Goal: Task Accomplishment & Management: Use online tool/utility

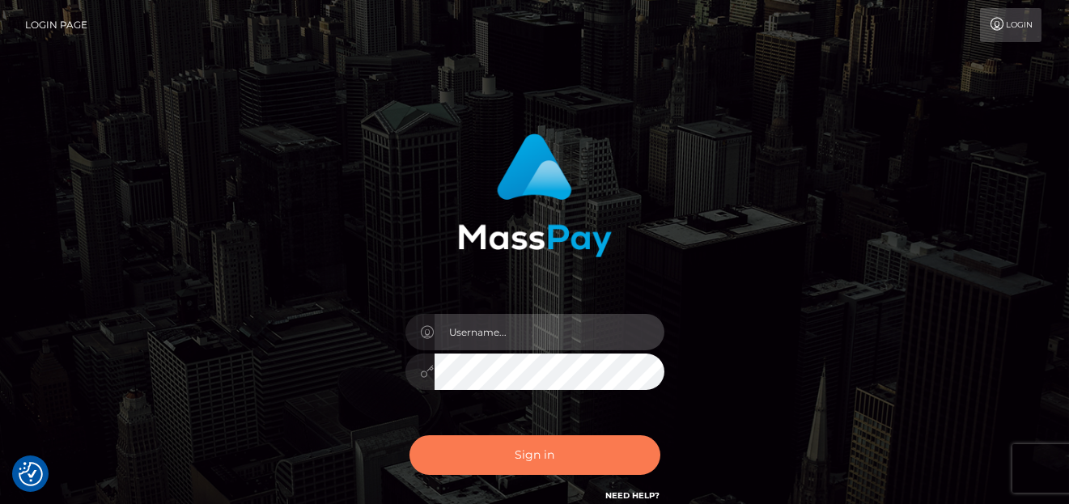
type input "[PERSON_NAME]"
click at [492, 458] on button "Sign in" at bounding box center [534, 455] width 251 height 40
type input "[PERSON_NAME]"
click at [492, 445] on button "Sign in" at bounding box center [534, 455] width 251 height 40
click at [502, 462] on button "Sign in" at bounding box center [534, 455] width 251 height 40
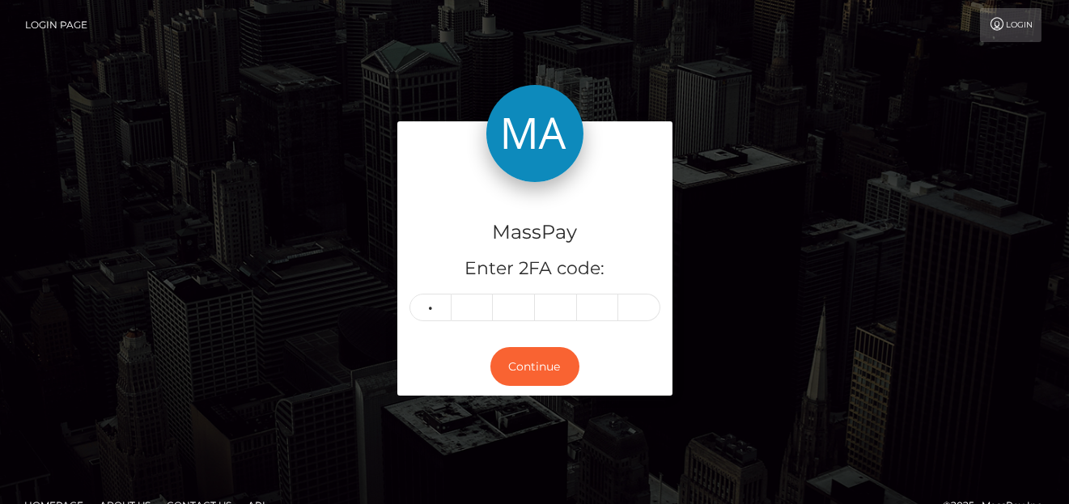
type input "0"
type input "9"
type input "2"
type input "7"
type input "0"
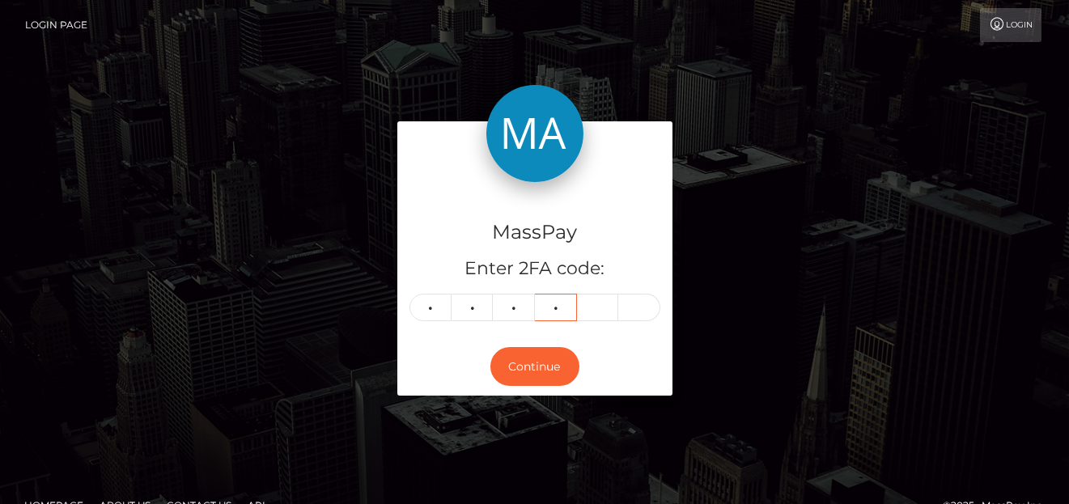
type input "8"
type input "1"
type input "6"
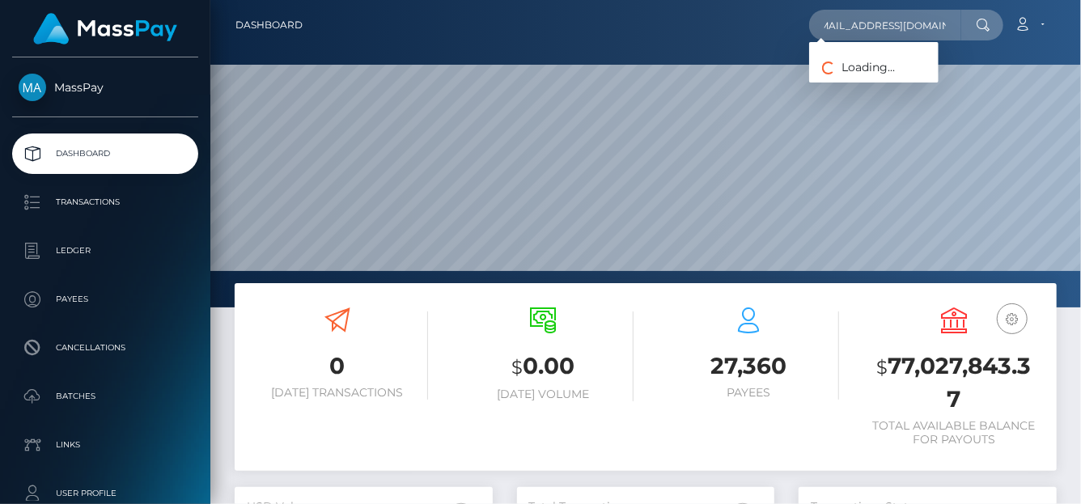
scroll to position [286, 258]
type input "queen.pixiexxx@gmail.com"
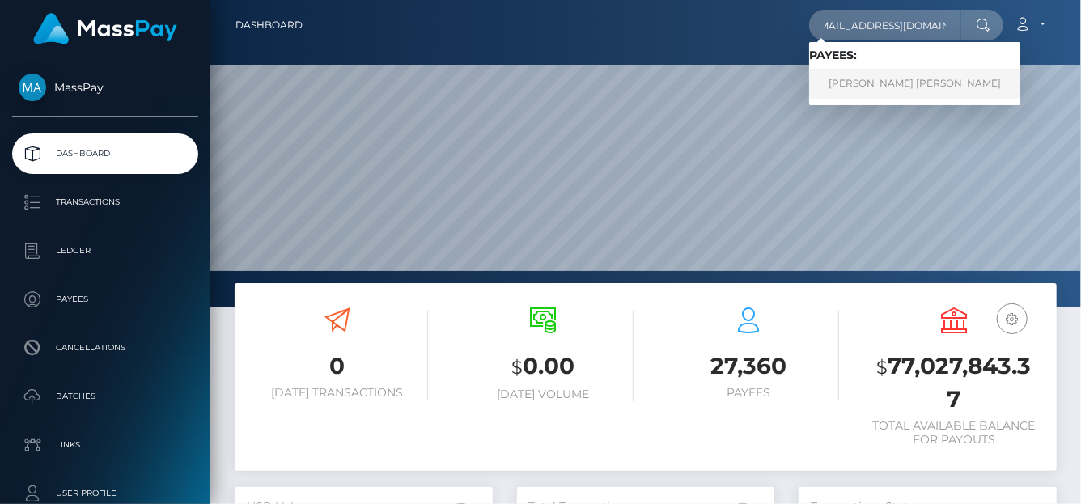
scroll to position [0, 0]
click at [857, 83] on link "JILLIAN MARIE JEAN MICHALEK" at bounding box center [914, 84] width 211 height 30
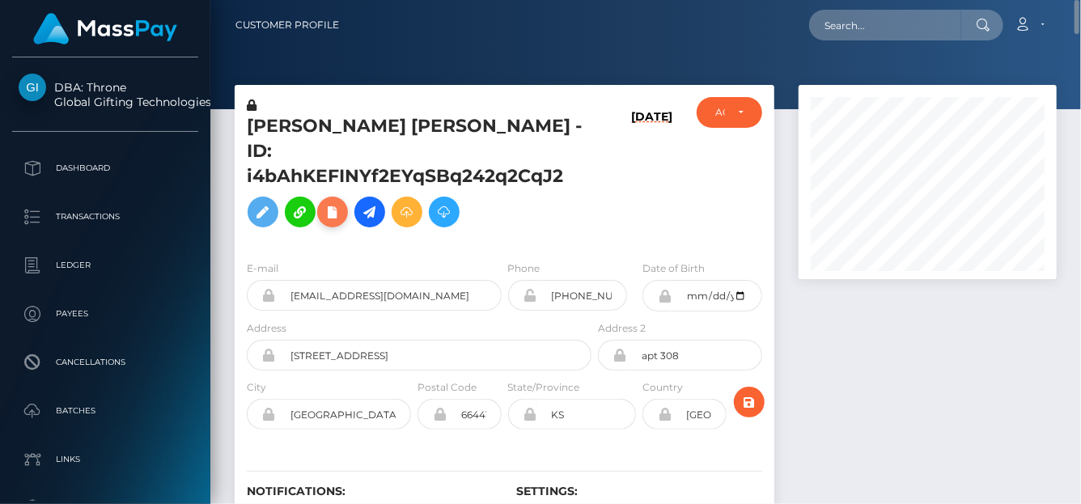
click at [331, 209] on icon at bounding box center [332, 212] width 19 height 20
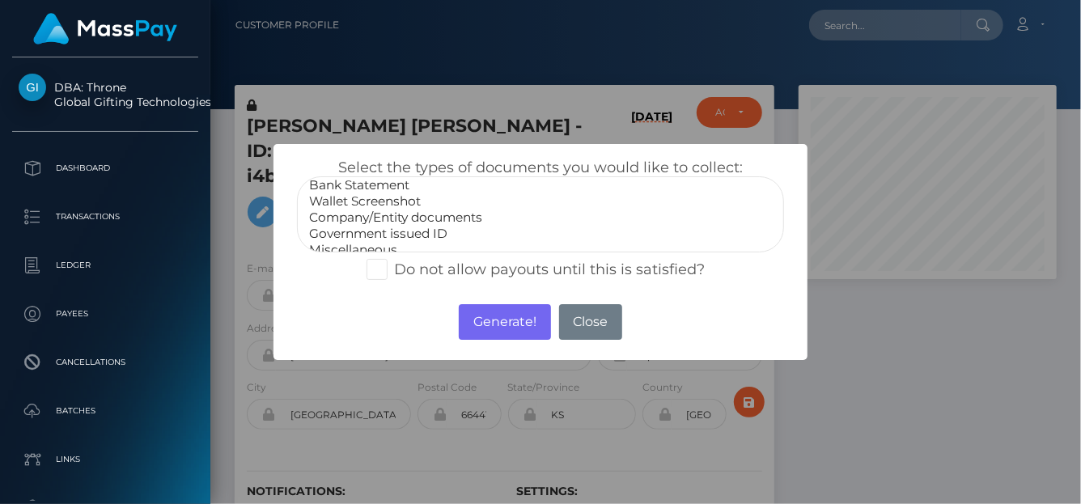
scroll to position [32, 0]
select select "Miscellaneous"
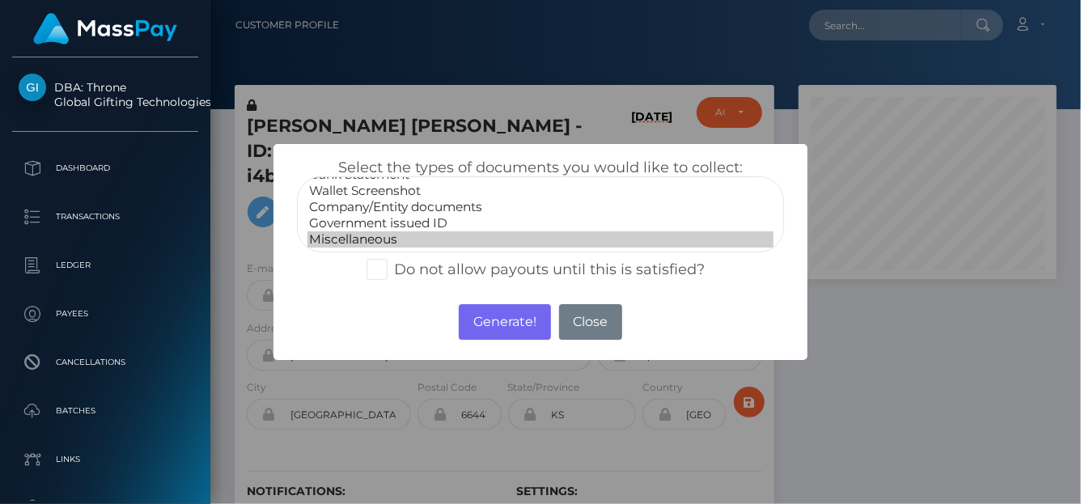
click at [355, 236] on option "Miscellaneous" at bounding box center [540, 239] width 466 height 16
drag, startPoint x: 488, startPoint y: 329, endPoint x: 814, endPoint y: 137, distance: 378.7
click at [489, 326] on button "Generate!" at bounding box center [504, 322] width 91 height 36
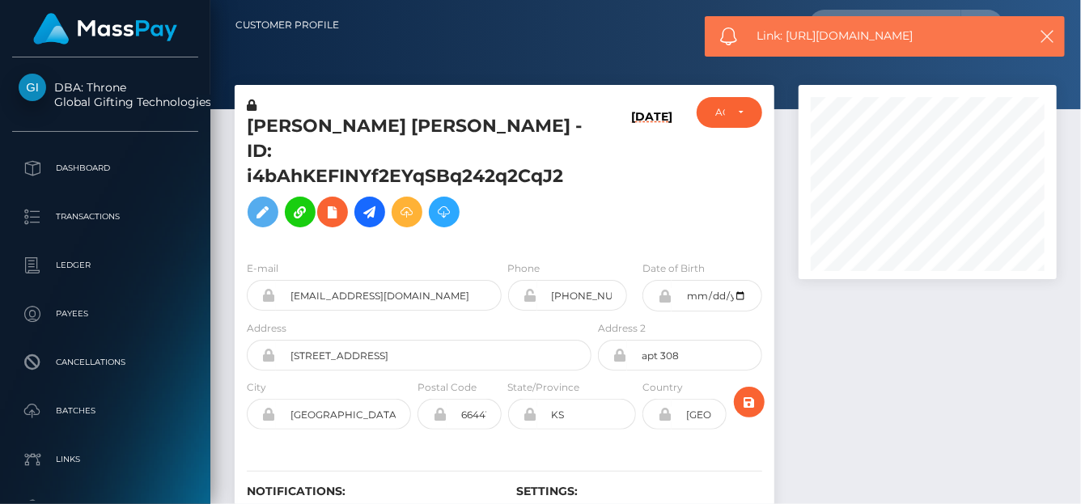
drag, startPoint x: 945, startPoint y: 39, endPoint x: 790, endPoint y: 37, distance: 155.4
click at [790, 37] on span "Link: https://l.maspay.io/0hpc1" at bounding box center [887, 36] width 260 height 17
copy span "https://l.maspay.io/0hpc1"
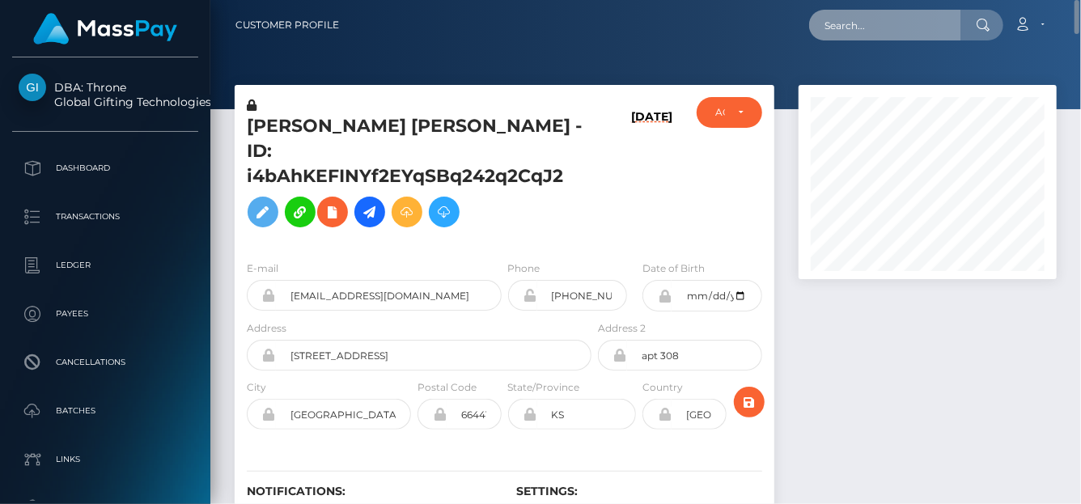
click at [841, 23] on input "text" at bounding box center [885, 25] width 152 height 31
paste input "[EMAIL_ADDRESS][DOMAIN_NAME]"
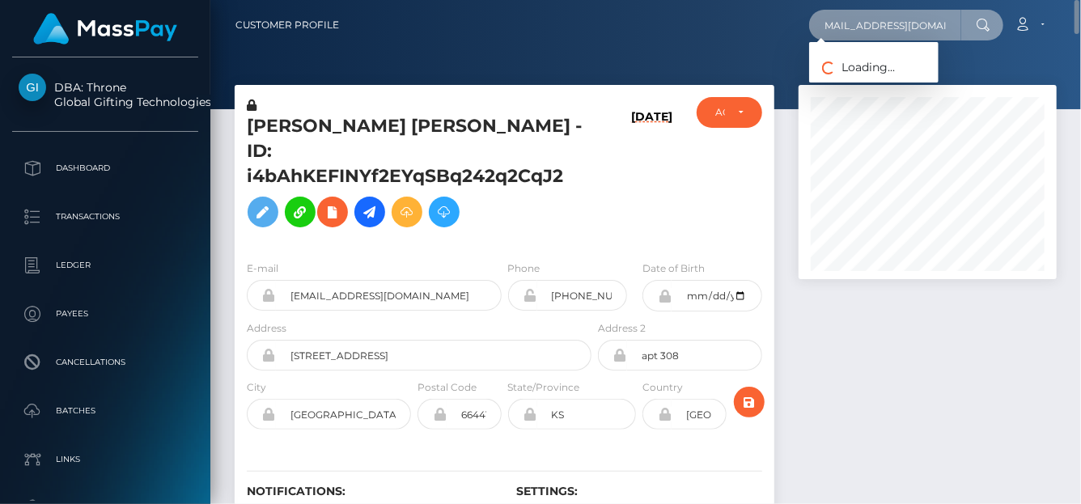
type input "[EMAIL_ADDRESS][DOMAIN_NAME]"
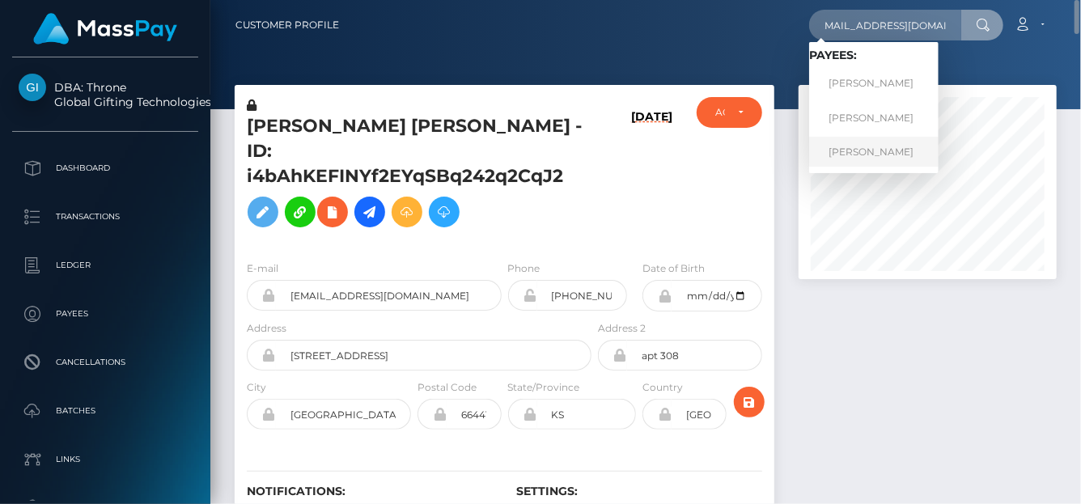
scroll to position [0, 0]
click at [864, 148] on link "Paula hall" at bounding box center [873, 152] width 129 height 30
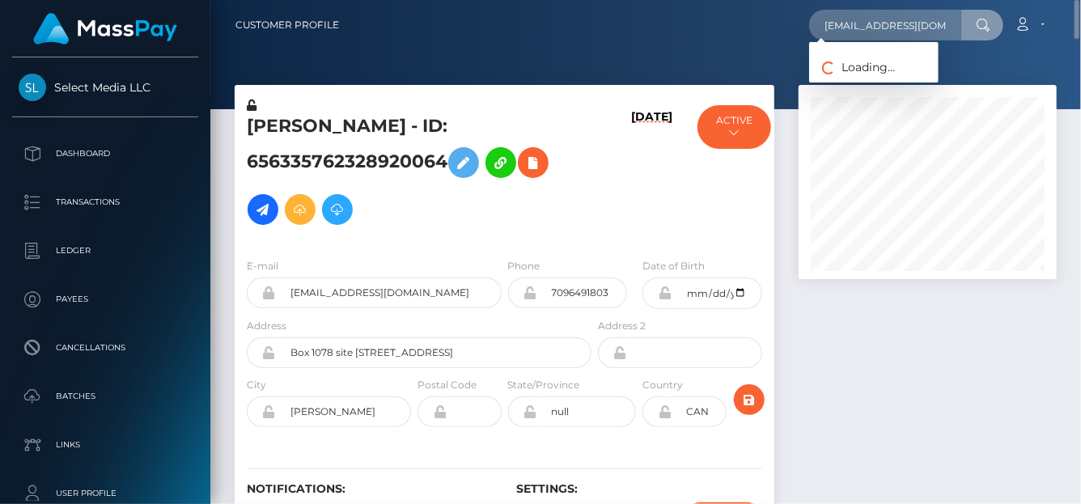
scroll to position [194, 258]
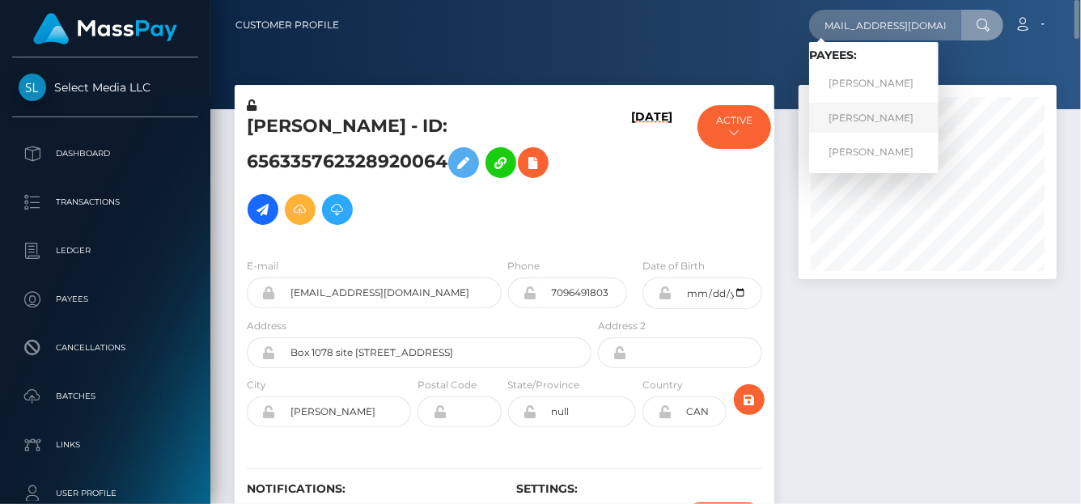
type input "bibleofboujee@gmail.com"
click at [900, 105] on link "Paula hall" at bounding box center [873, 118] width 129 height 30
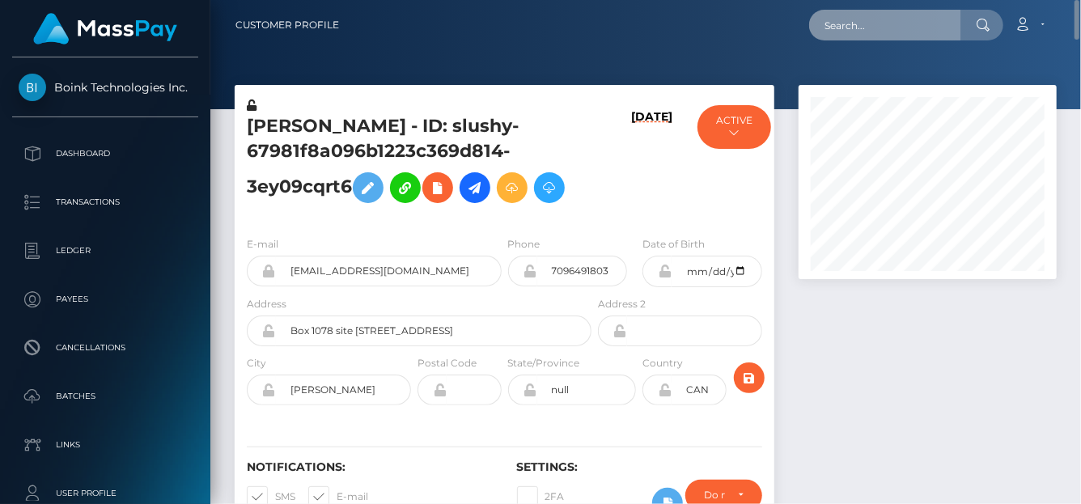
click at [882, 37] on input "text" at bounding box center [885, 25] width 152 height 31
paste input "[EMAIL_ADDRESS][DOMAIN_NAME]"
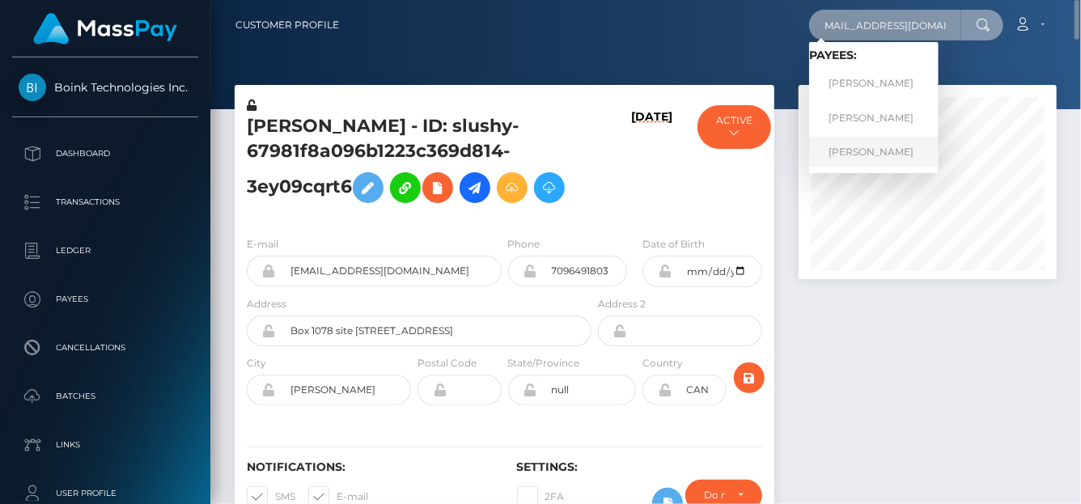
type input "[EMAIL_ADDRESS][DOMAIN_NAME]"
click at [863, 155] on link "[PERSON_NAME]" at bounding box center [873, 152] width 129 height 30
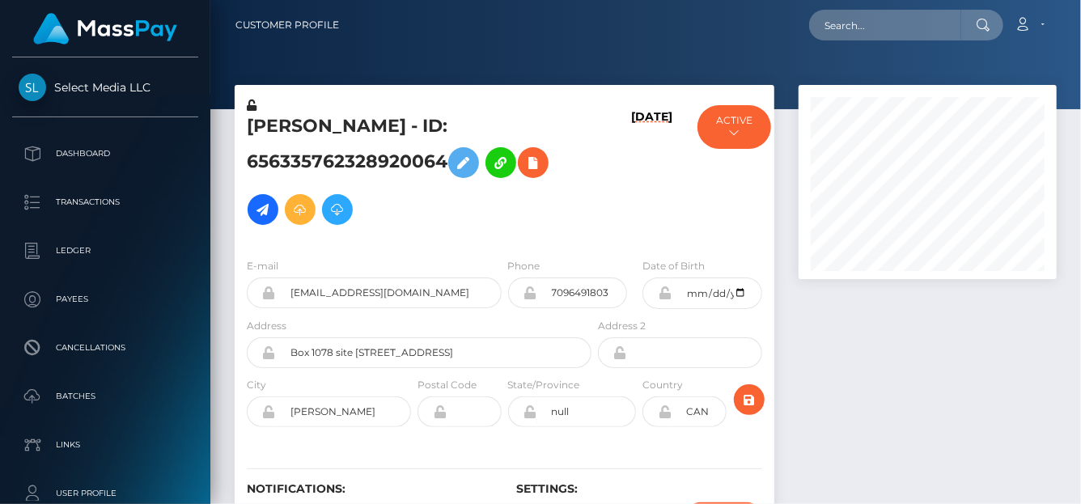
scroll to position [194, 258]
click at [836, 32] on input "text" at bounding box center [885, 25] width 152 height 31
paste input "[EMAIL_ADDRESS][DOMAIN_NAME]"
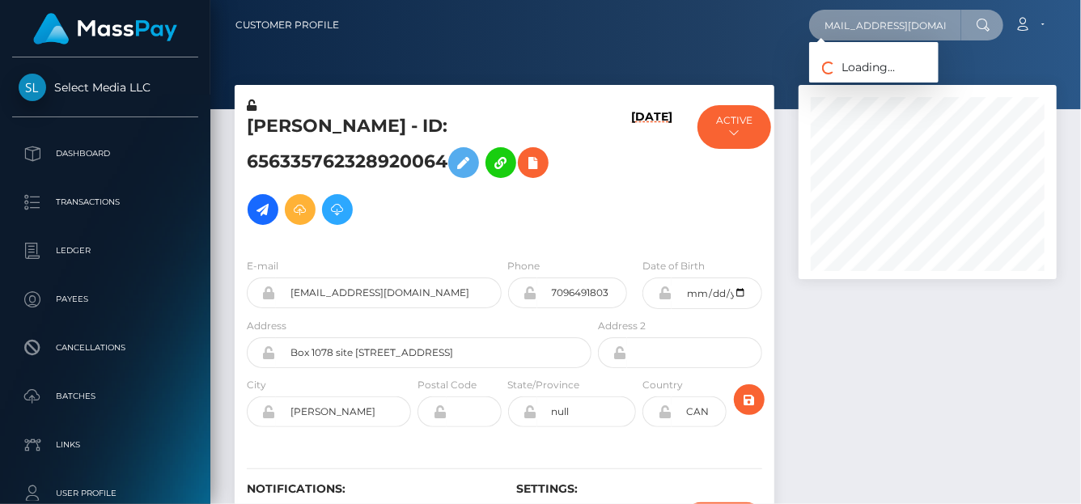
type input "bibleofboujee@gmail.com"
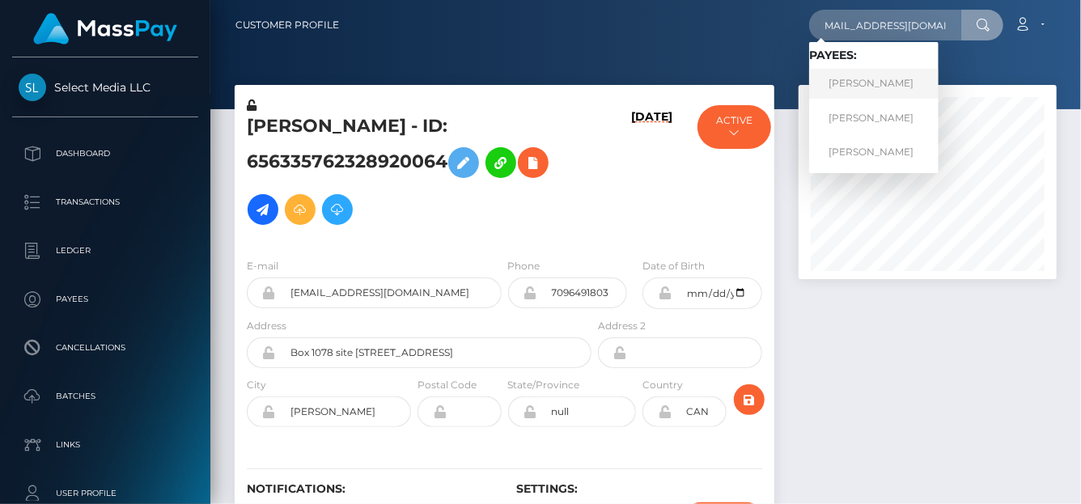
click at [851, 72] on link "Paula hall" at bounding box center [873, 84] width 129 height 30
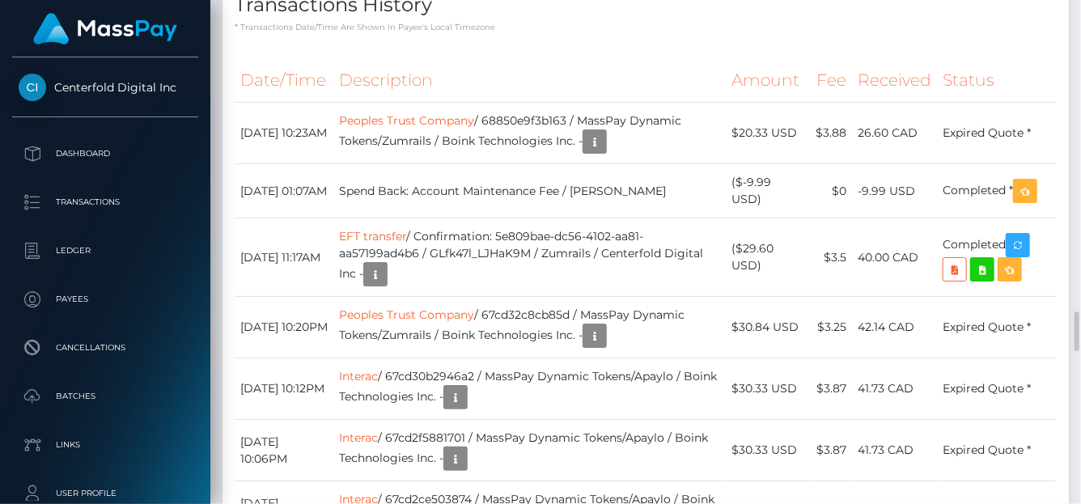
scroll to position [3890, 0]
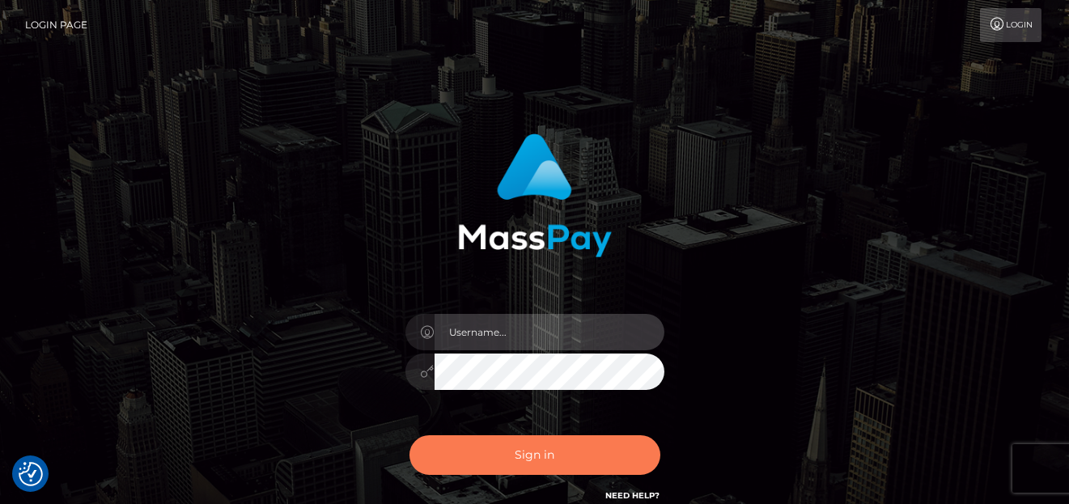
type input "[PERSON_NAME]"
click at [528, 462] on button "Sign in" at bounding box center [534, 455] width 251 height 40
type input "denise"
click at [536, 456] on button "Sign in" at bounding box center [534, 455] width 251 height 40
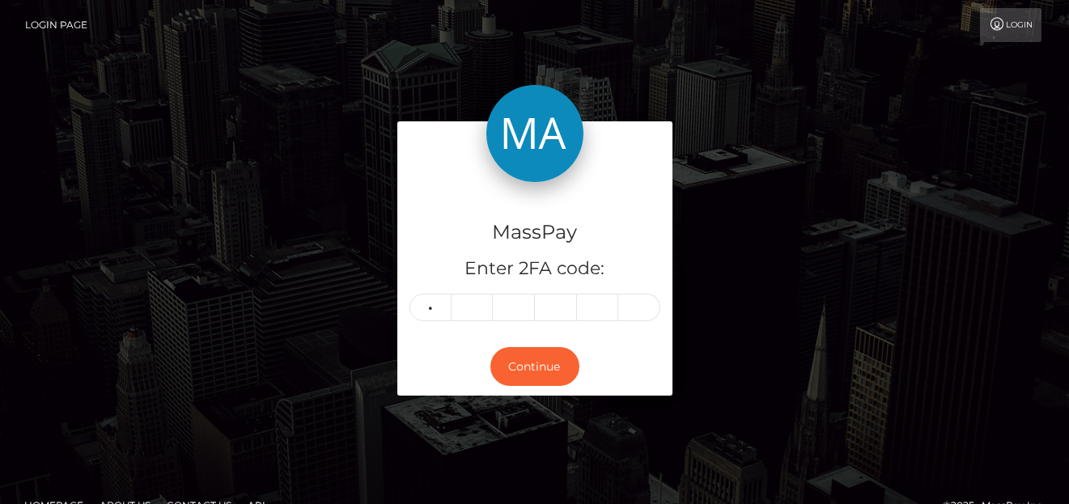
type input "3"
type input "5"
type input "3"
type input "5"
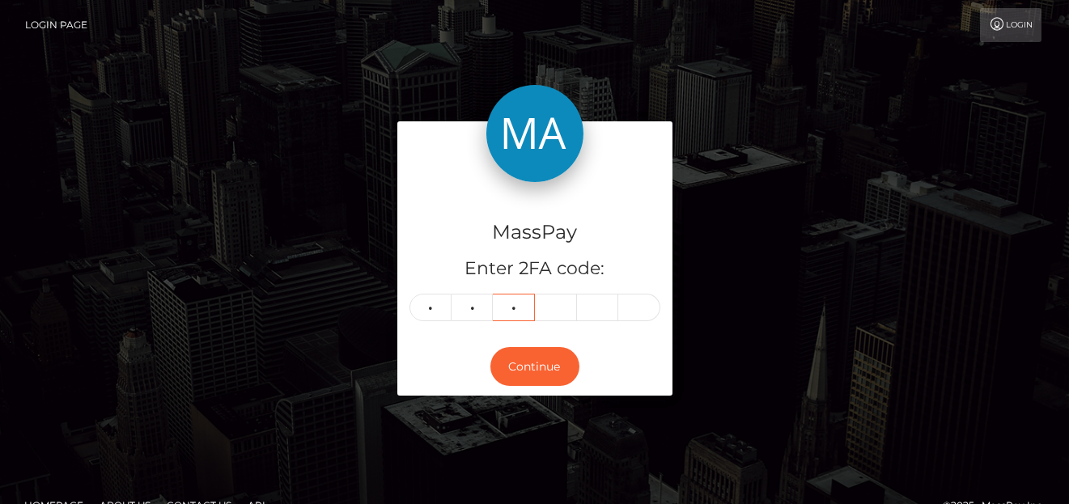
type input "5"
type input "2"
type input "5"
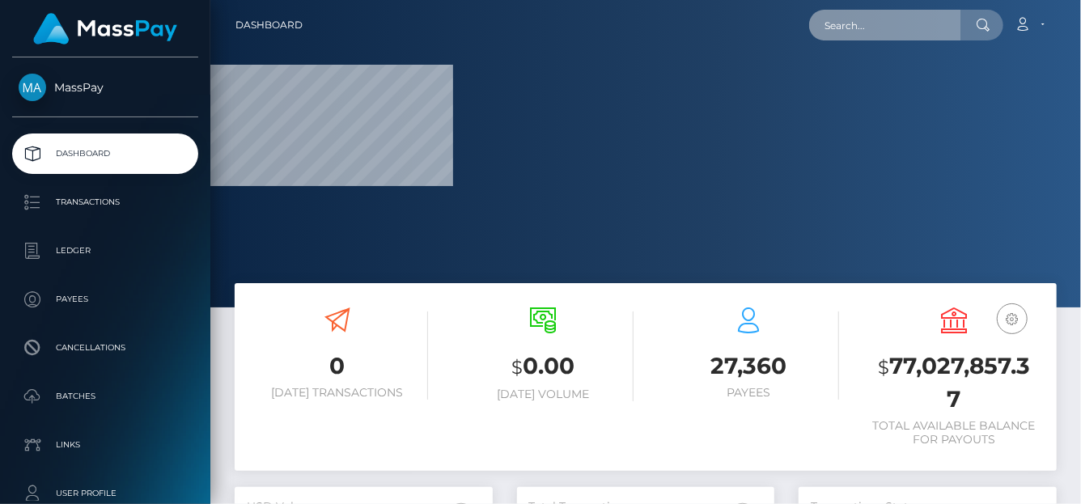
click at [904, 23] on input "text" at bounding box center [885, 25] width 152 height 31
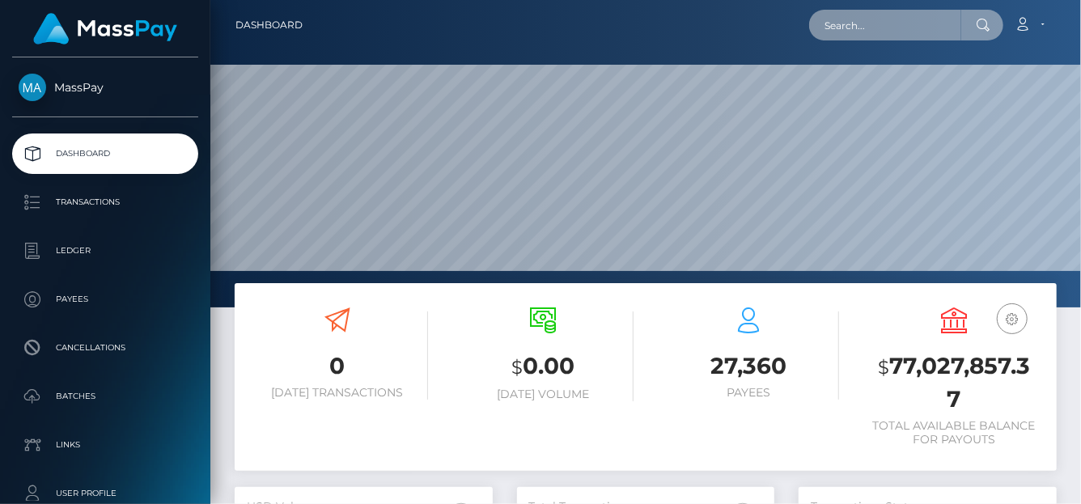
scroll to position [286, 258]
paste input "[EMAIL_ADDRESS][DOMAIN_NAME]"
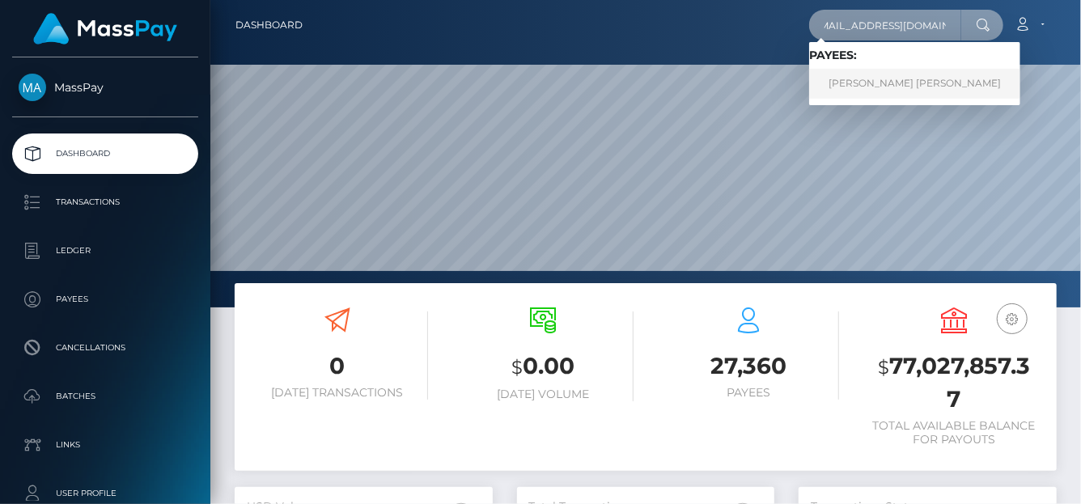
type input "[EMAIL_ADDRESS][DOMAIN_NAME]"
click at [861, 87] on link "[PERSON_NAME] [PERSON_NAME]" at bounding box center [914, 84] width 211 height 30
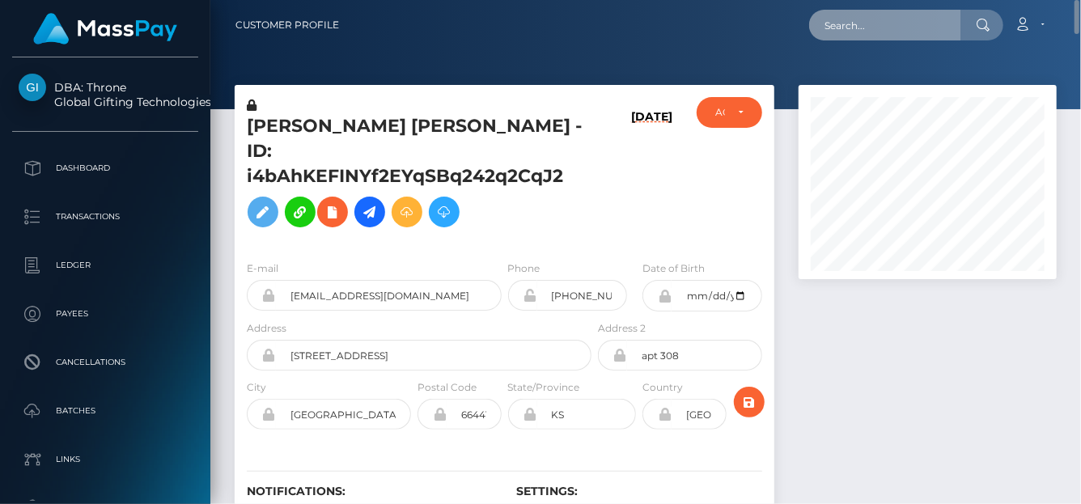
click at [863, 31] on input "text" at bounding box center [885, 25] width 152 height 31
paste input "[EMAIL_ADDRESS][DOMAIN_NAME]"
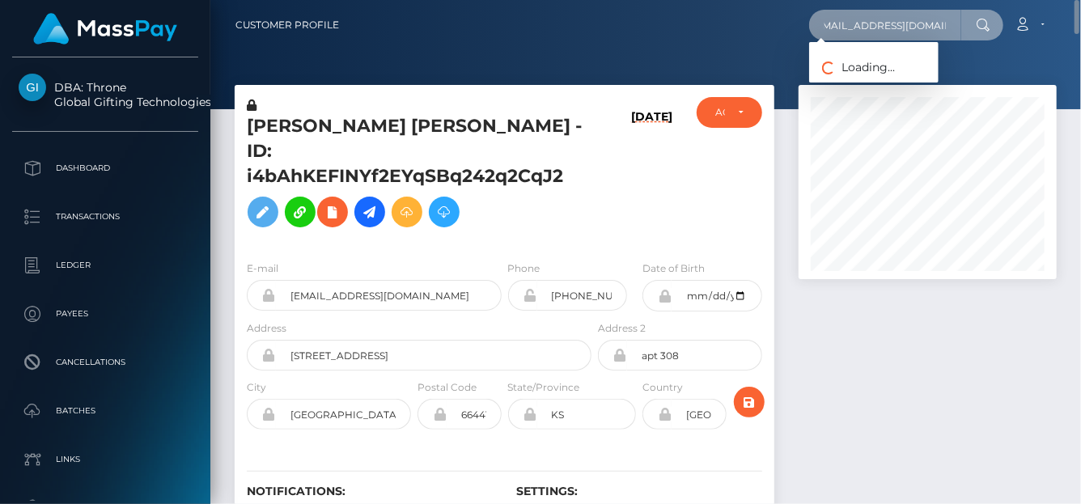
type input "[EMAIL_ADDRESS][DOMAIN_NAME]"
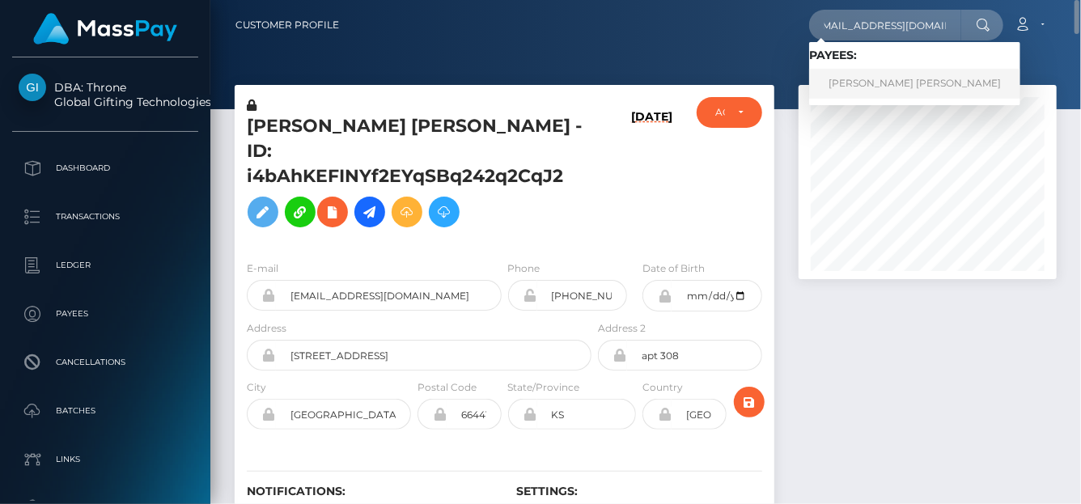
scroll to position [0, 0]
click at [852, 83] on link "[PERSON_NAME] [PERSON_NAME]" at bounding box center [914, 84] width 211 height 30
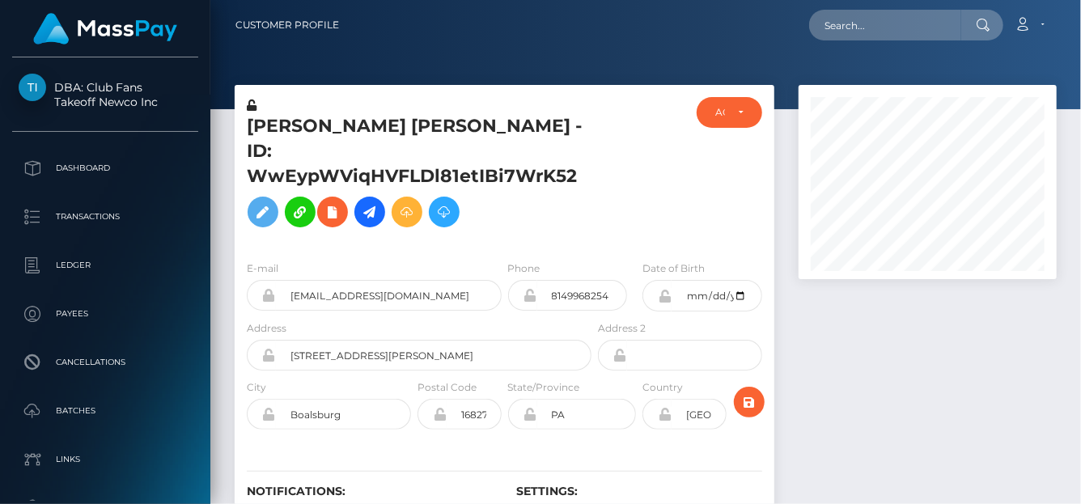
scroll to position [194, 258]
click at [842, 23] on input "text" at bounding box center [885, 25] width 152 height 31
paste input "valesinque477@gmail.com"
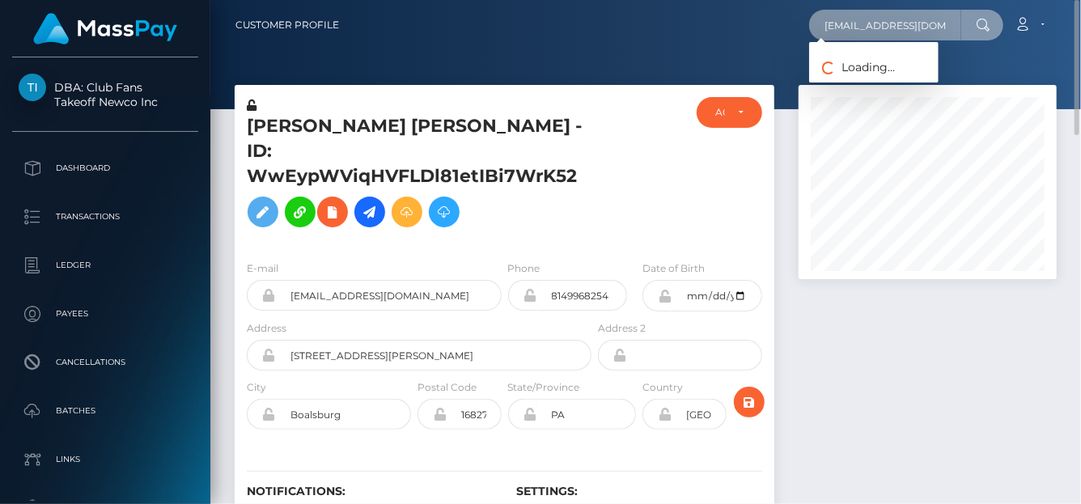
scroll to position [0, 12]
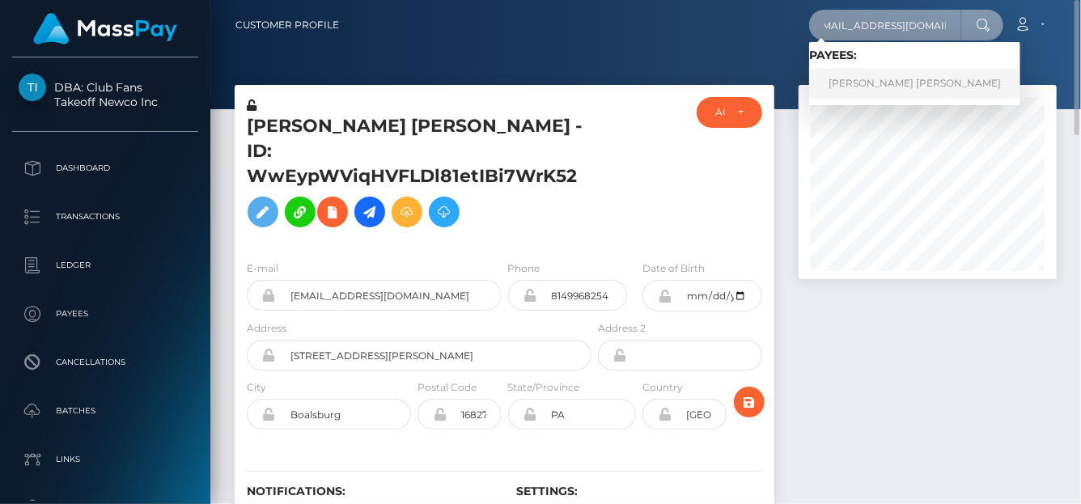
type input "valesinque477@gmail.com"
click at [864, 83] on link "JUANA VALENTI TALERO RUSINQUE" at bounding box center [914, 84] width 211 height 30
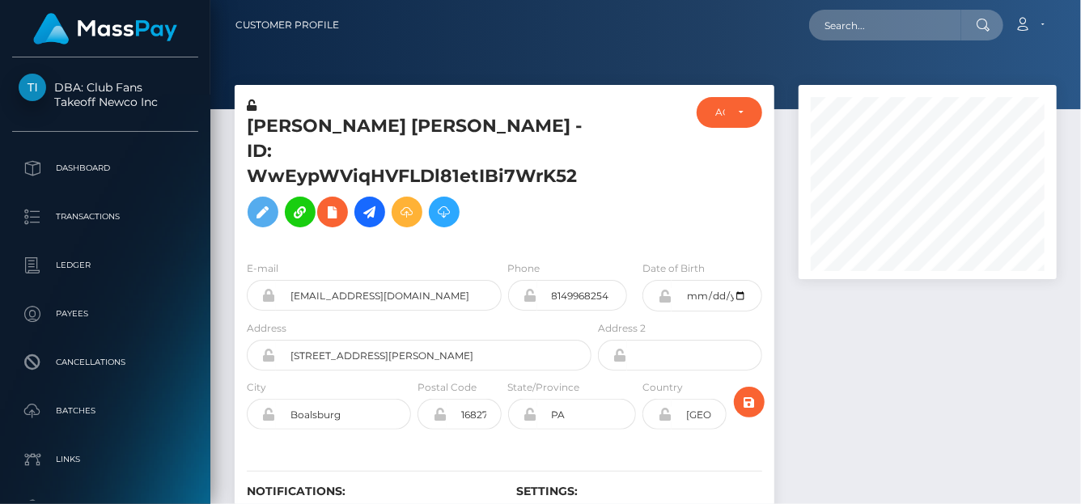
scroll to position [194, 258]
drag, startPoint x: 591, startPoint y: 183, endPoint x: 244, endPoint y: 116, distance: 354.3
click at [244, 116] on div "[PERSON_NAME] [PERSON_NAME] - ID: WwEypWViqHVFLDl81etIBi7WrK52" at bounding box center [415, 172] width 360 height 150
copy h5 "[PERSON_NAME] [PERSON_NAME] - ID: WwEypWViqHVFLDl81etIBi7WrK52"
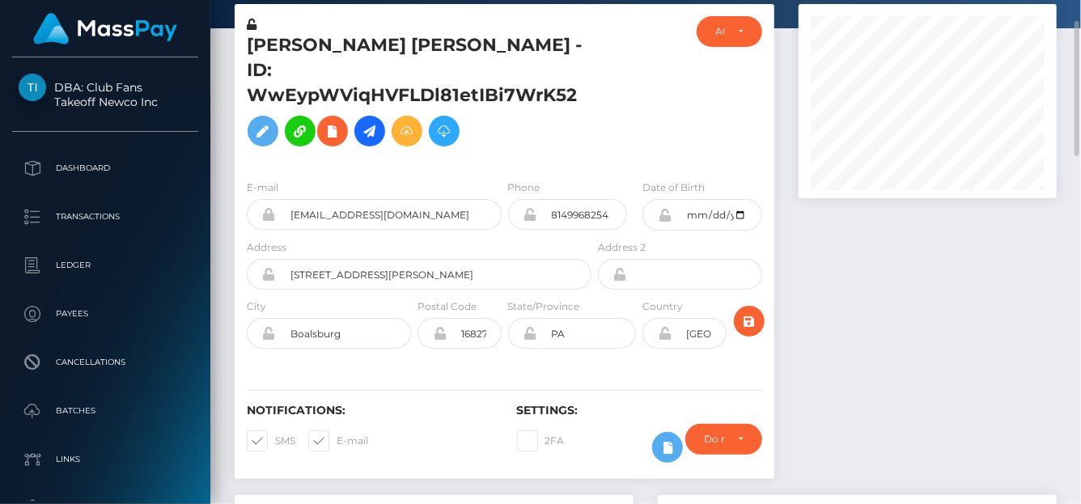
scroll to position [0, 0]
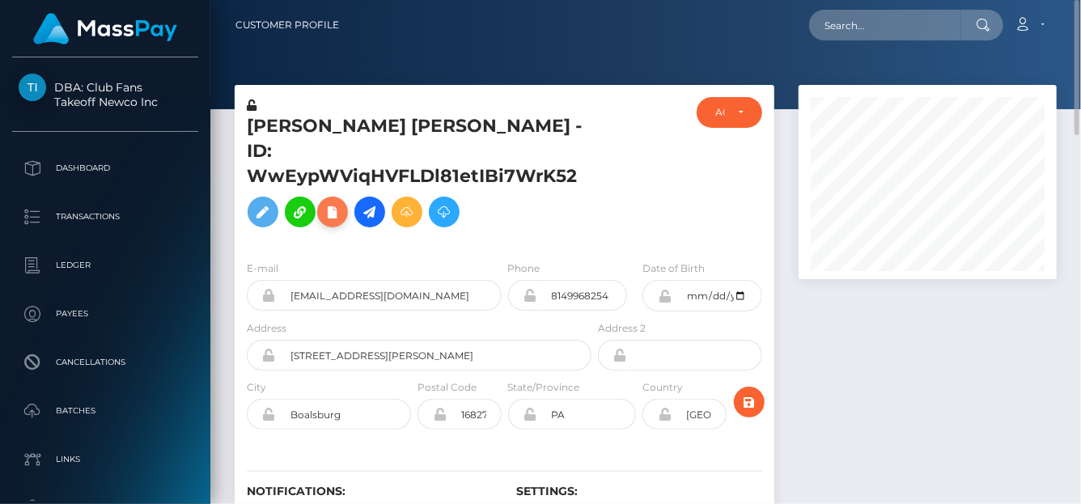
click at [324, 216] on icon at bounding box center [332, 212] width 19 height 20
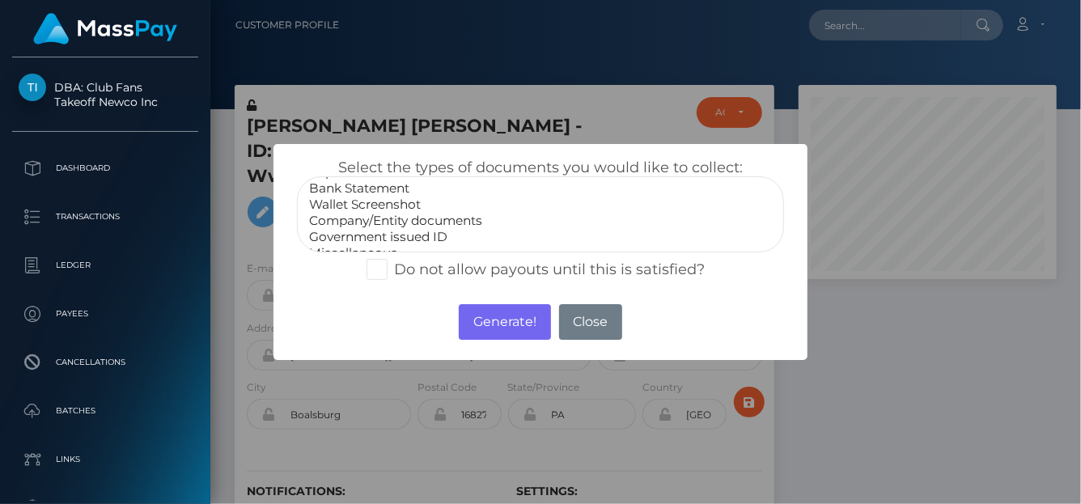
scroll to position [32, 0]
select select "Government issued ID"
click at [410, 216] on option "Government issued ID" at bounding box center [540, 223] width 466 height 16
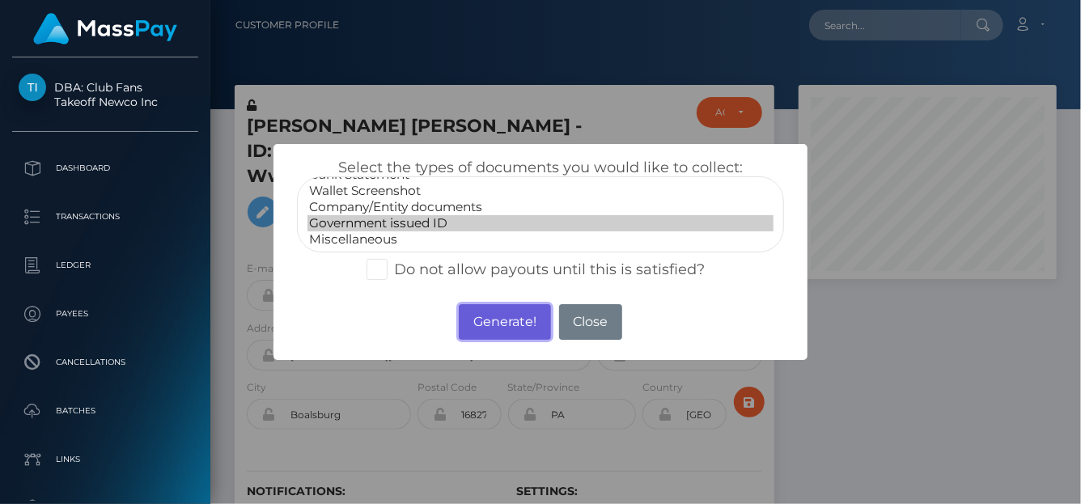
click at [481, 312] on button "Generate!" at bounding box center [504, 322] width 91 height 36
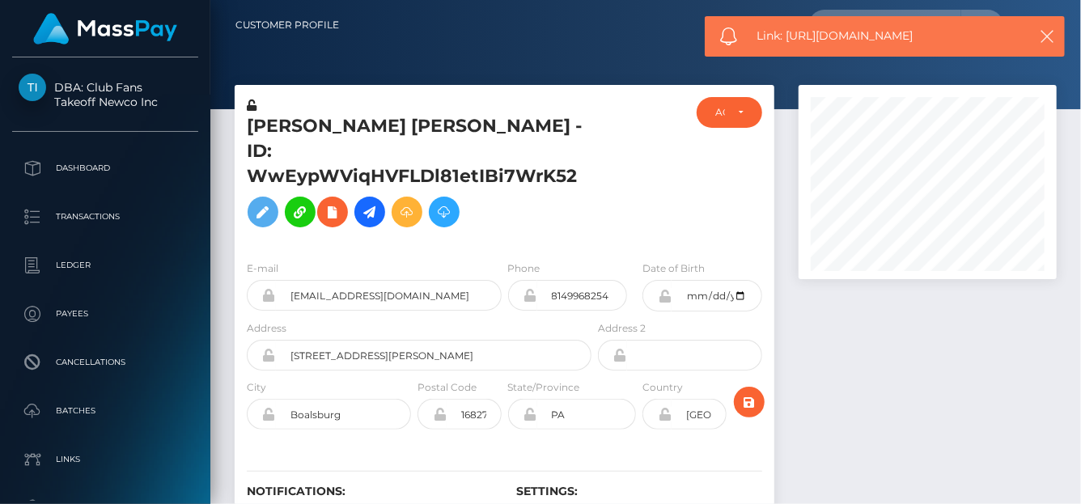
drag, startPoint x: 959, startPoint y: 38, endPoint x: 787, endPoint y: 36, distance: 171.5
click at [787, 36] on span "Link: https://l.maspay.io/5hpQ6" at bounding box center [887, 36] width 260 height 17
copy span "https://l.maspay.io/5hpQ6"
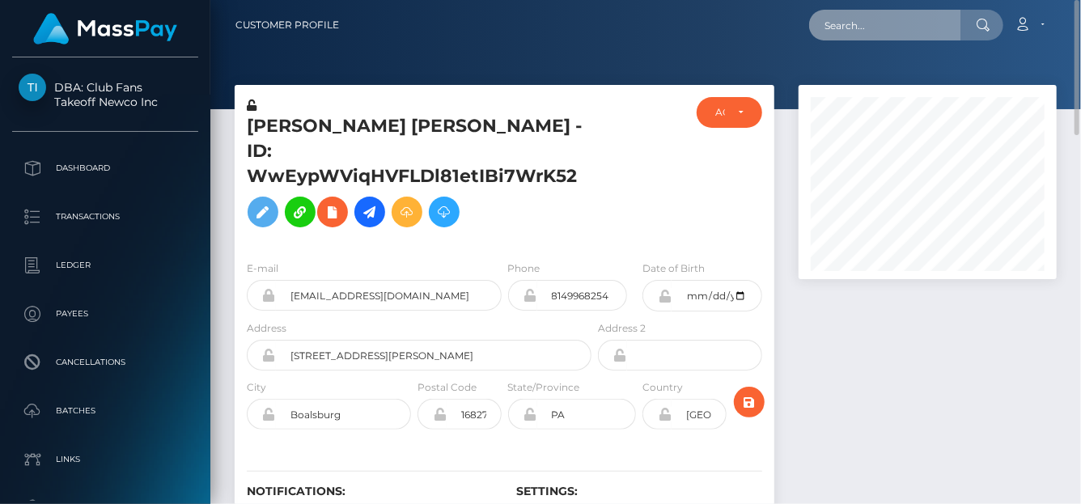
click at [873, 28] on input "text" at bounding box center [885, 25] width 152 height 31
click at [870, 19] on input "text" at bounding box center [885, 25] width 152 height 31
paste input "[EMAIL_ADDRESS][DOMAIN_NAME]"
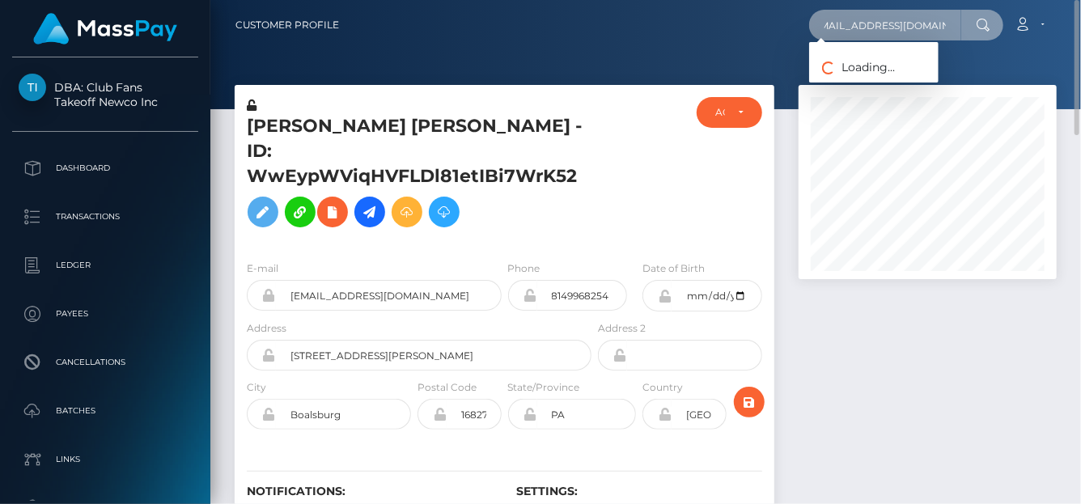
type input "queen.pixiexxx@gmail.com"
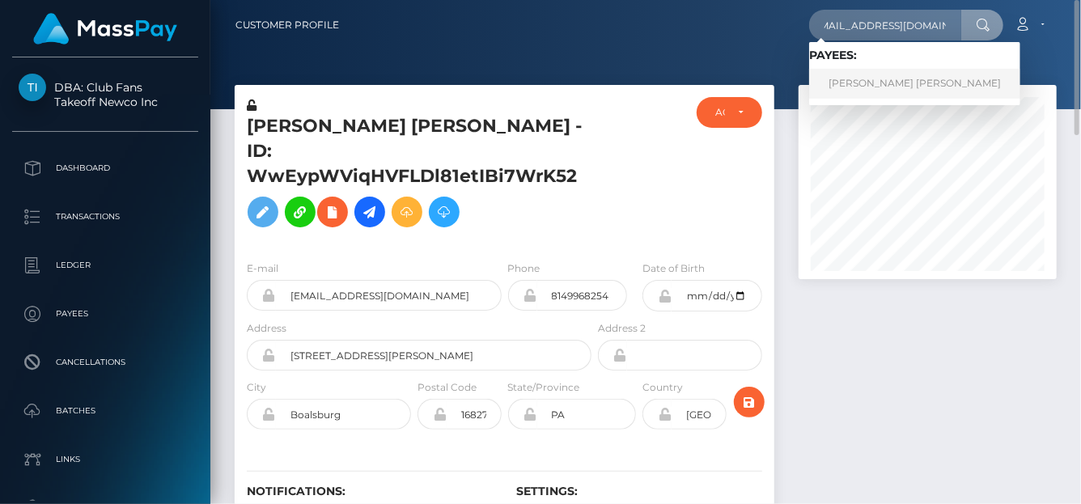
click at [854, 83] on link "JILLIAN MARIE JEAN MICHALEK" at bounding box center [914, 84] width 211 height 30
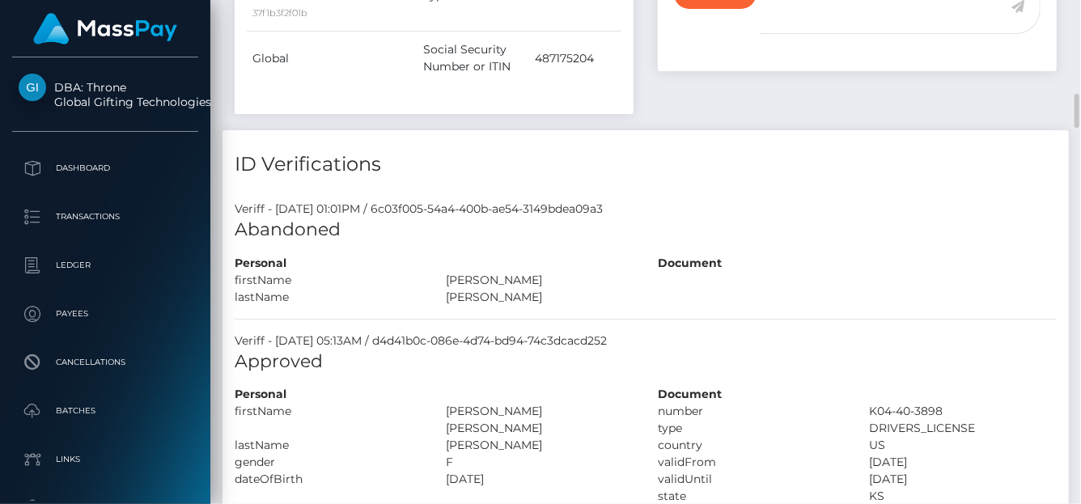
scroll to position [194, 258]
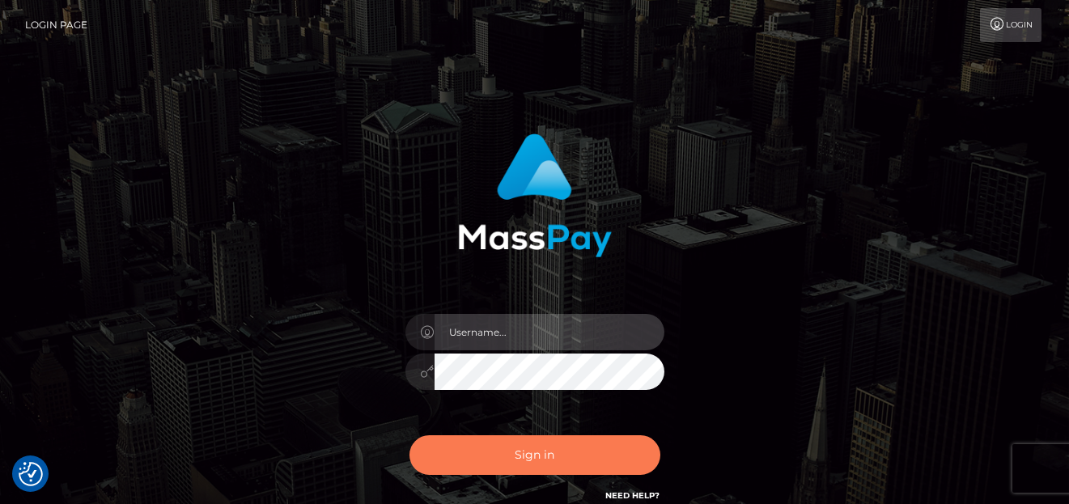
type input "[PERSON_NAME]"
click at [510, 451] on button "Sign in" at bounding box center [534, 455] width 251 height 40
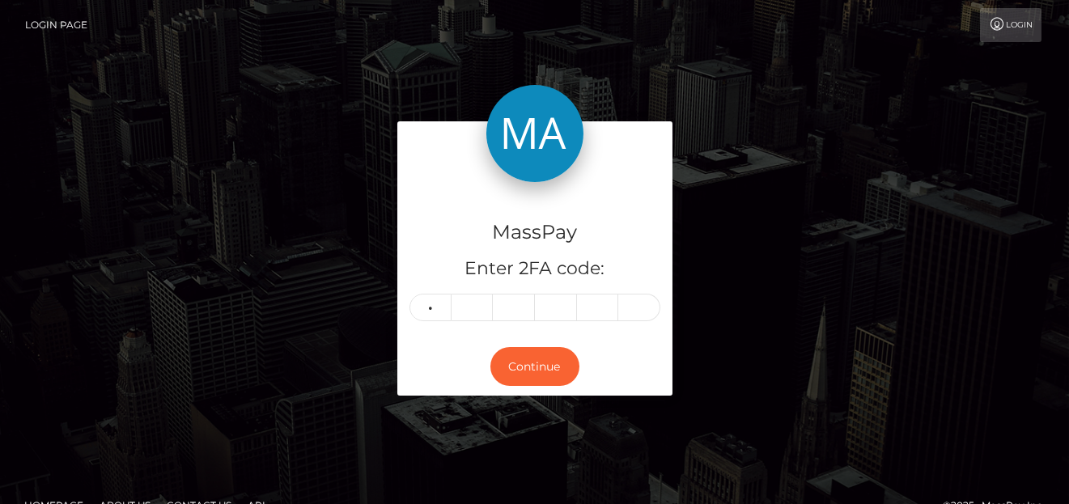
type input "7"
type input "3"
type input "5"
type input "6"
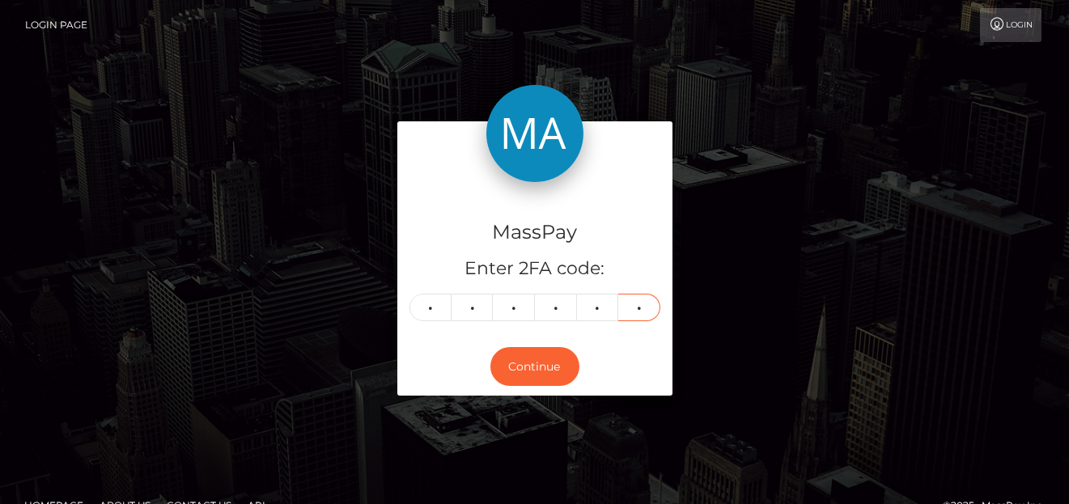
type input "9"
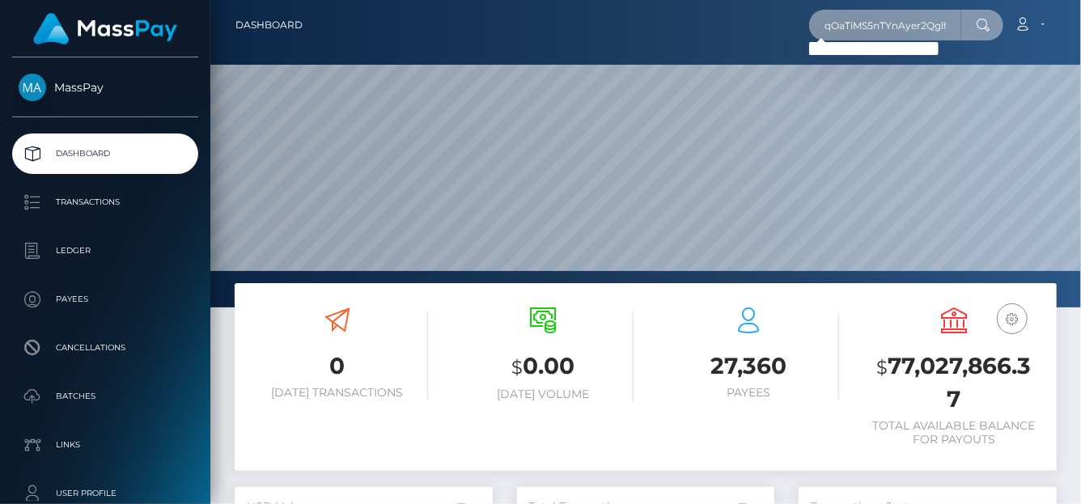
click at [838, 33] on input "qOaTiMS5nTYnAyer2QglfHJu" at bounding box center [885, 25] width 152 height 31
drag, startPoint x: 824, startPoint y: 33, endPoint x: 1079, endPoint y: 41, distance: 255.0
click at [1079, 41] on nav "Dashboard qOaTiMS5nTYnAyer2QglfHJu Loading... Loading..." at bounding box center [645, 25] width 871 height 50
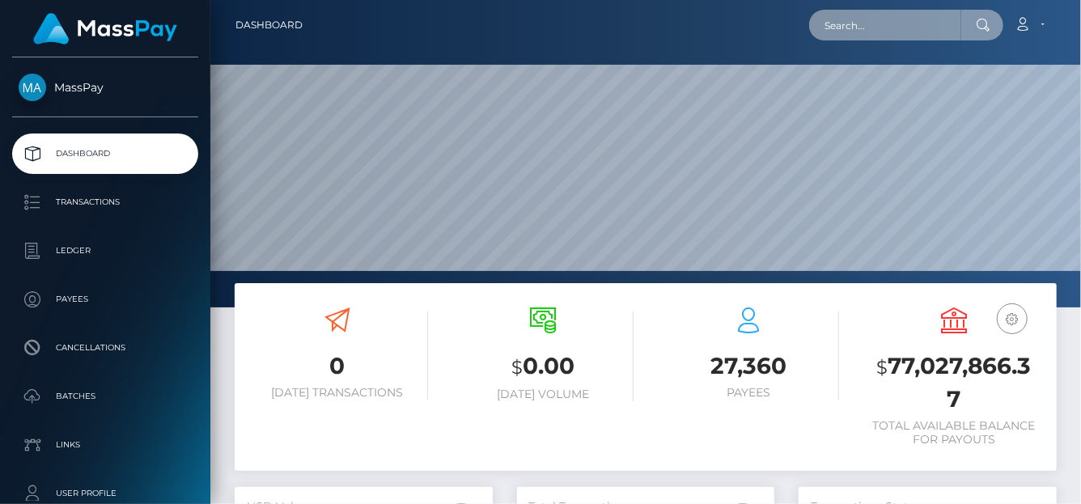
paste input "osej8362@gmail.com"
type input "o"
paste input "osej8362@gmail.com"
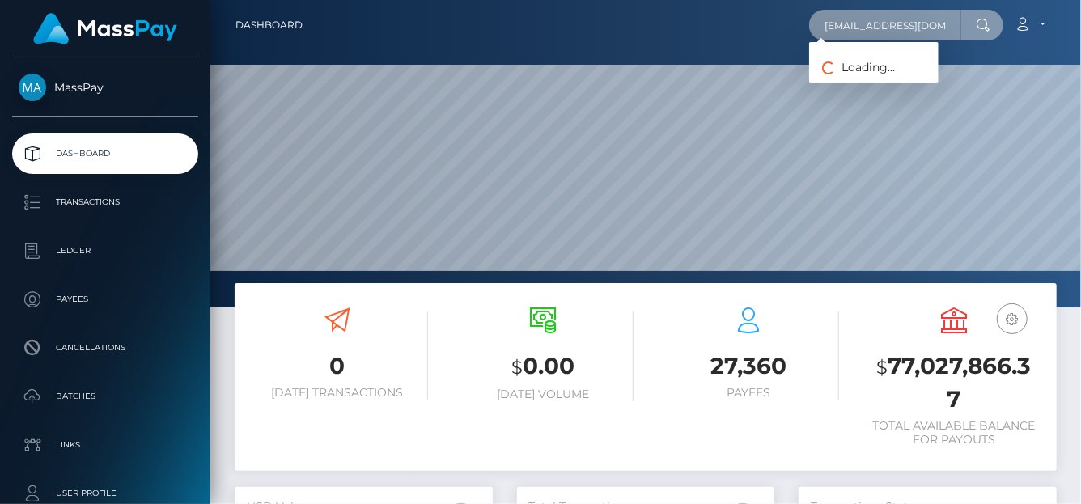
click at [947, 31] on input "osej8362@gmail.com" at bounding box center [885, 25] width 152 height 31
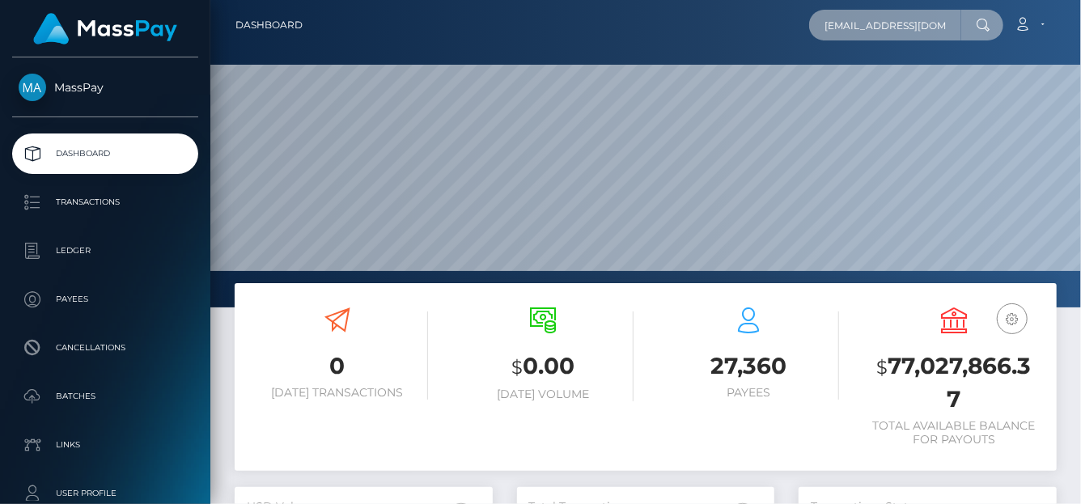
drag, startPoint x: 939, startPoint y: 29, endPoint x: 767, endPoint y: 29, distance: 172.3
click at [767, 29] on div "osej8362@gmail.com Loading... Loading... Account Edit Profile Logout" at bounding box center [686, 25] width 740 height 34
paste input "klqyoaw41vIVtHzrZBEZthaA"
type input "klqyoaw41vIVtHzrZBEZthaA"
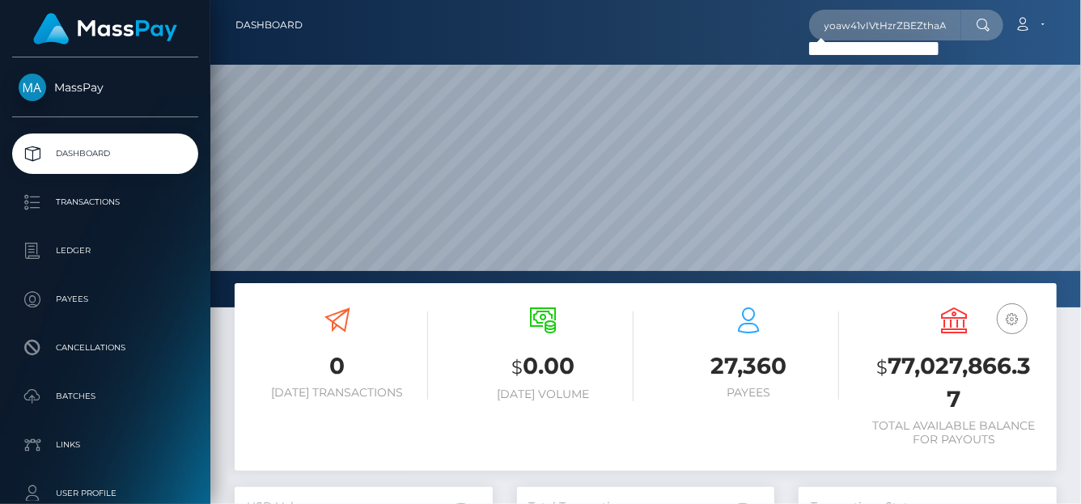
scroll to position [0, 0]
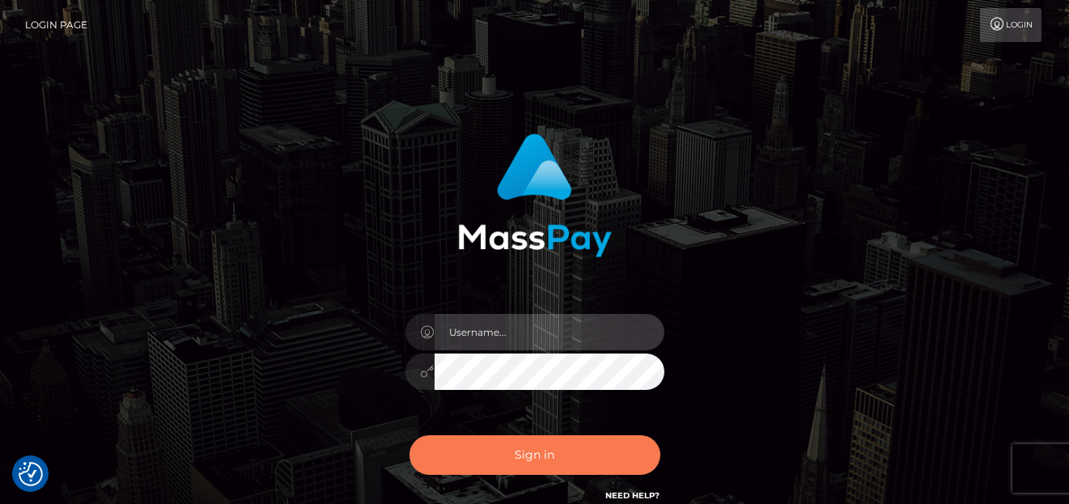
type input "[PERSON_NAME]"
click at [511, 455] on button "Sign in" at bounding box center [534, 455] width 251 height 40
type input "denise"
click at [518, 452] on button "Sign in" at bounding box center [534, 455] width 251 height 40
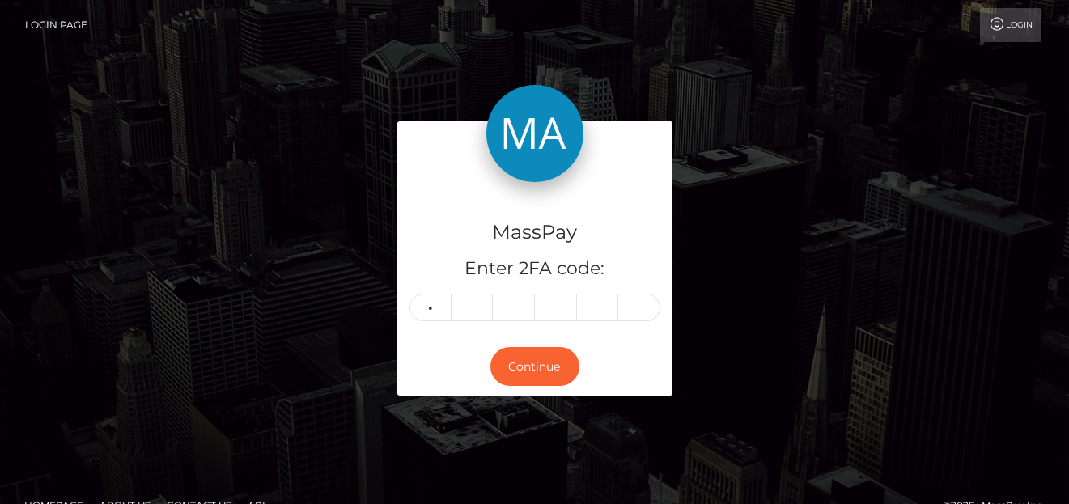
type input "1"
type input "3"
type input "5"
type input "7"
type input "1"
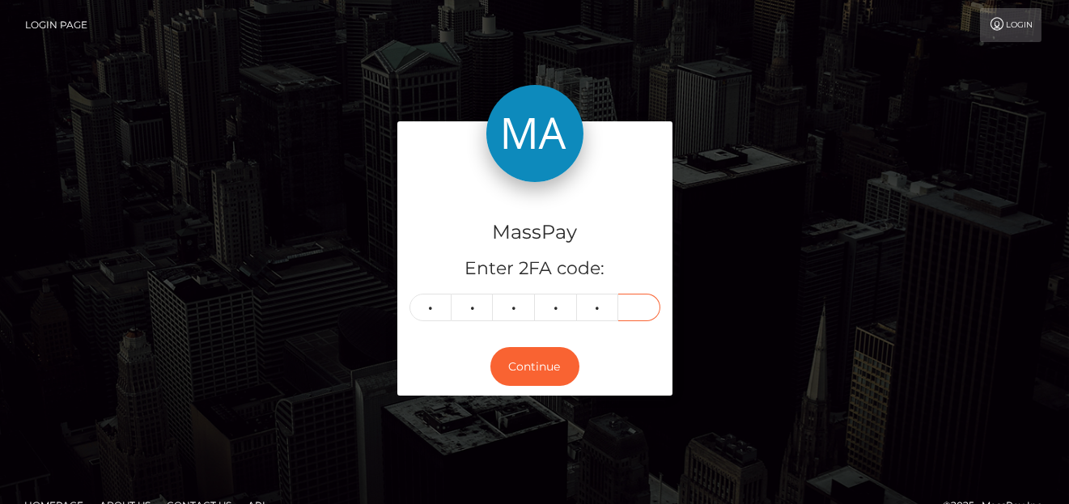
type input "8"
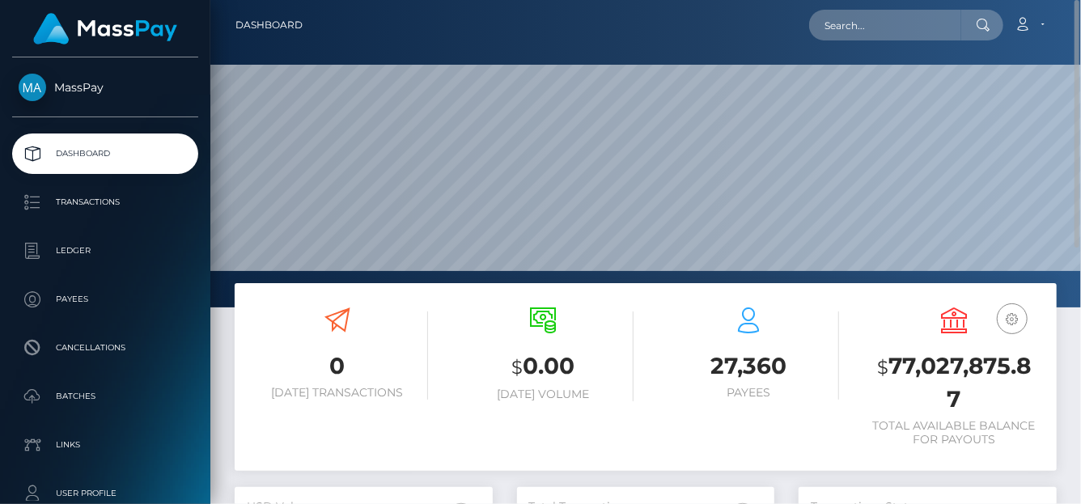
scroll to position [286, 258]
click at [840, 19] on input "text" at bounding box center [885, 25] width 152 height 31
paste input "66160dc79f6bbab70e04e20d_293e7fd5a5d054e5d856bf56127add20"
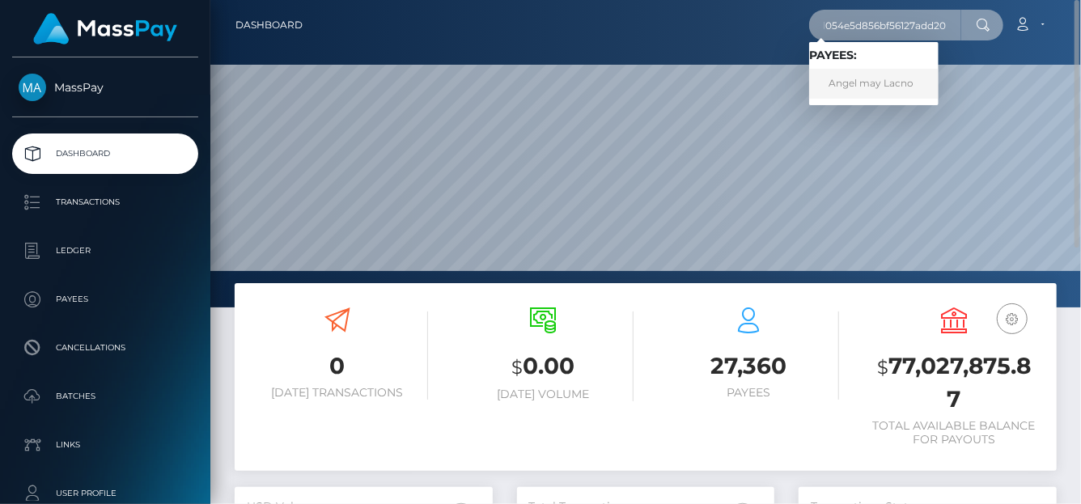
type input "66160dc79f6bbab70e04e20d_293e7fd5a5d054e5d856bf56127add20"
click at [846, 78] on link "Angel may Lacno" at bounding box center [873, 84] width 129 height 30
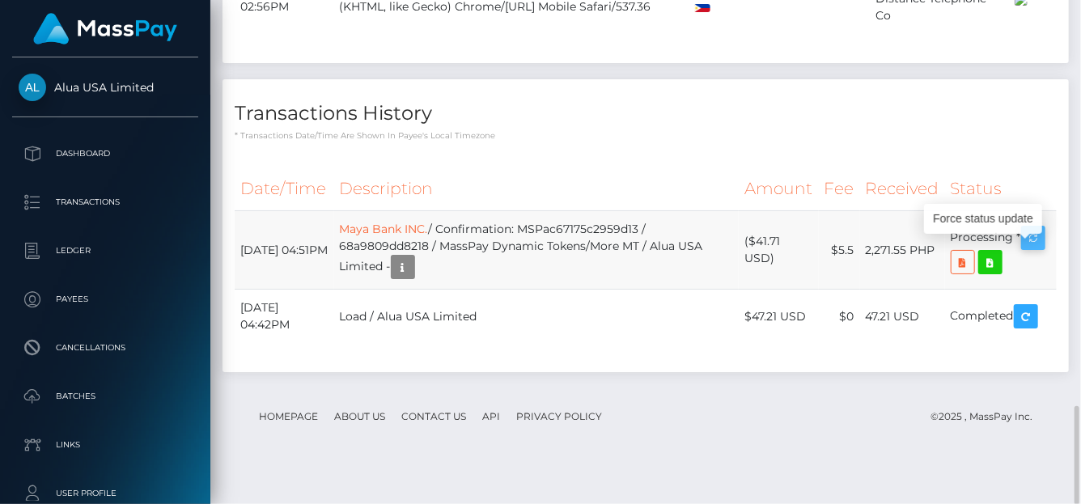
scroll to position [194, 258]
click at [1039, 248] on icon "button" at bounding box center [1032, 238] width 19 height 20
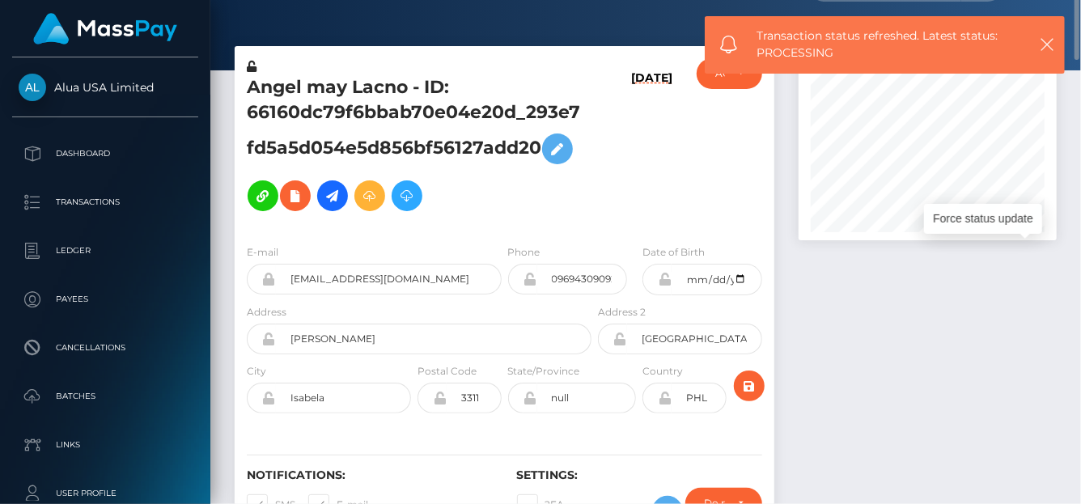
scroll to position [0, 0]
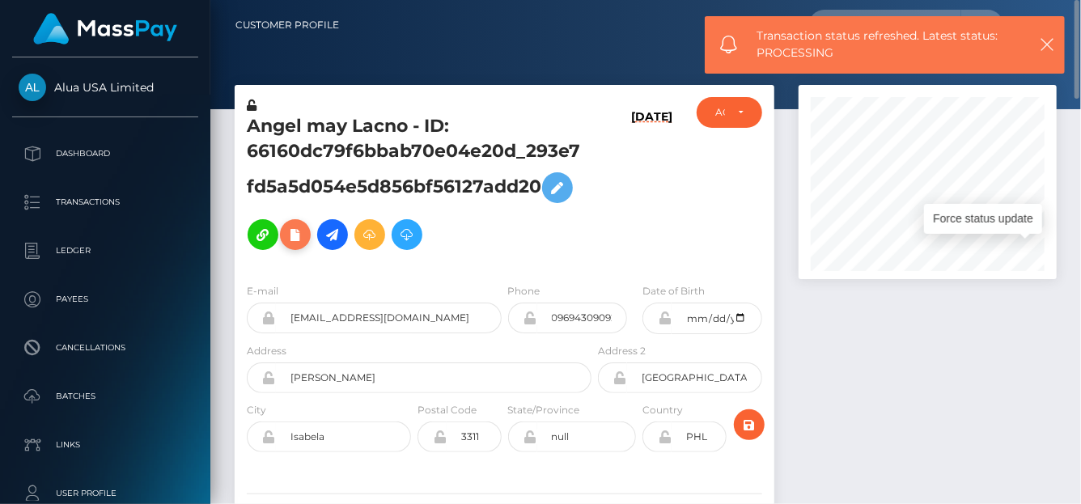
click at [294, 238] on icon at bounding box center [295, 235] width 19 height 20
select select
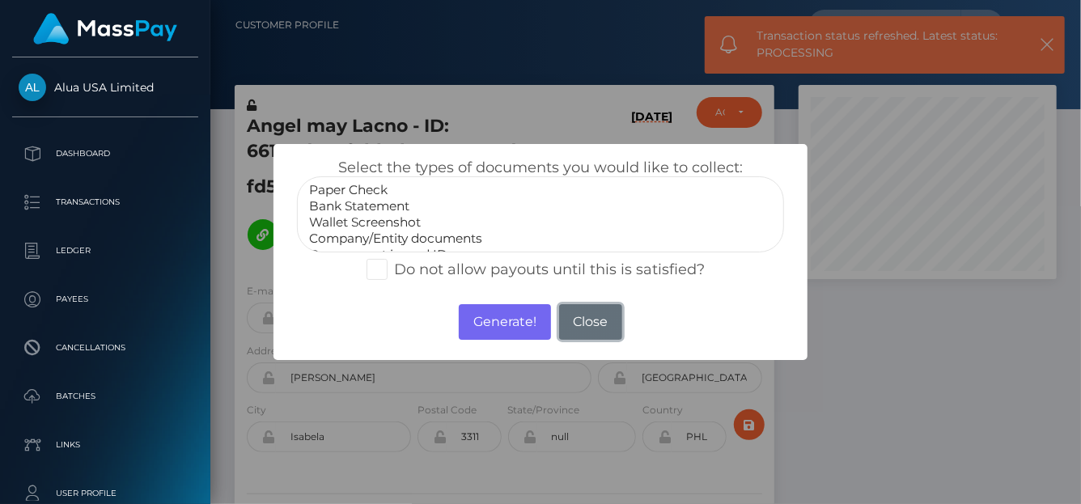
click at [604, 316] on button "Close" at bounding box center [590, 322] width 63 height 36
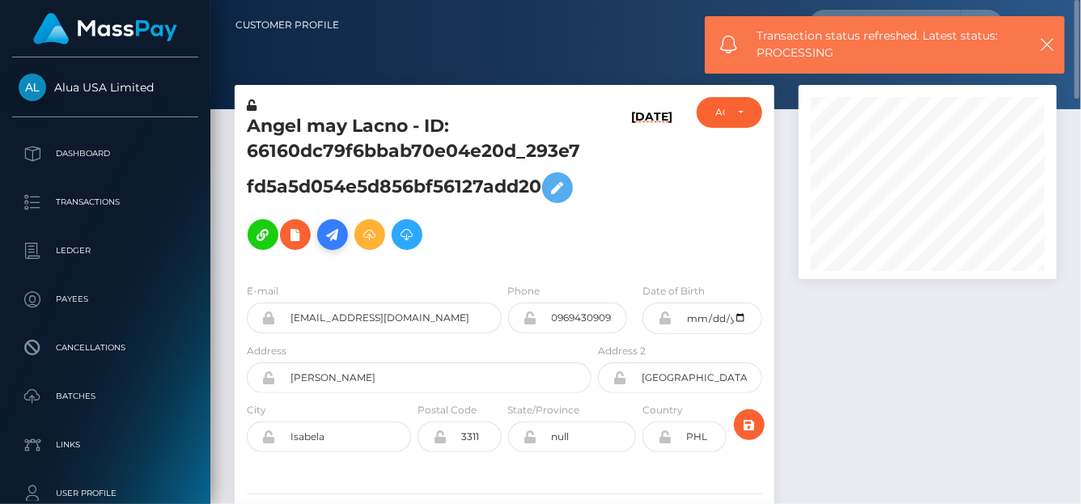
click at [333, 231] on icon at bounding box center [332, 235] width 19 height 20
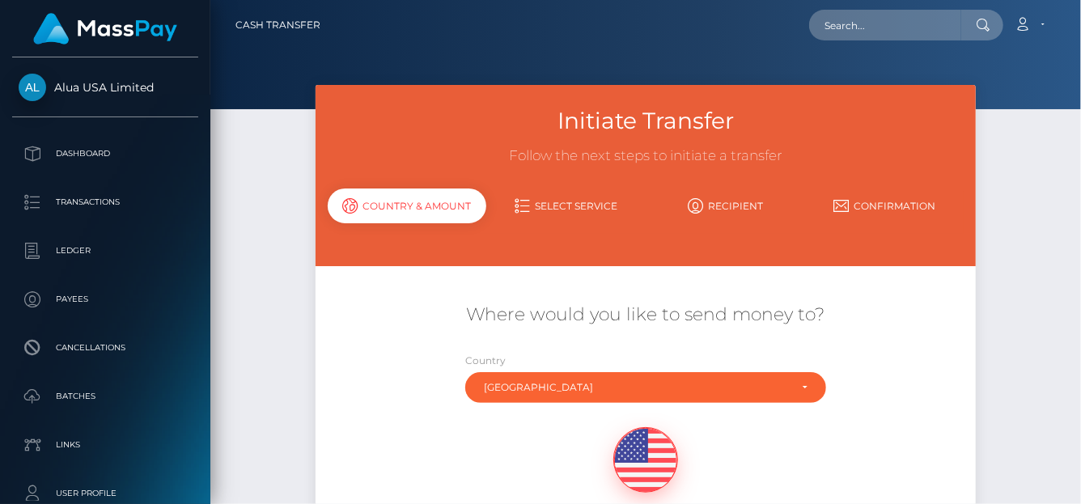
scroll to position [162, 0]
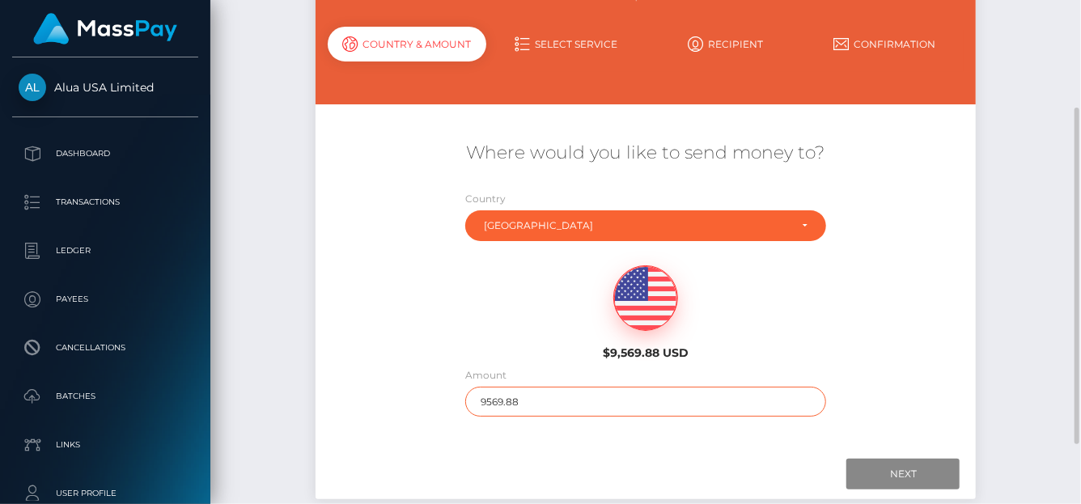
click at [543, 403] on input "9569.88" at bounding box center [645, 402] width 361 height 30
drag, startPoint x: 543, startPoint y: 399, endPoint x: 246, endPoint y: 353, distance: 300.5
click at [246, 353] on div "Initiate Transfer Follow the next steps to initiate a transfer Country & Amount…" at bounding box center [645, 231] width 871 height 617
type input "100"
click at [868, 465] on input "Next" at bounding box center [902, 474] width 113 height 31
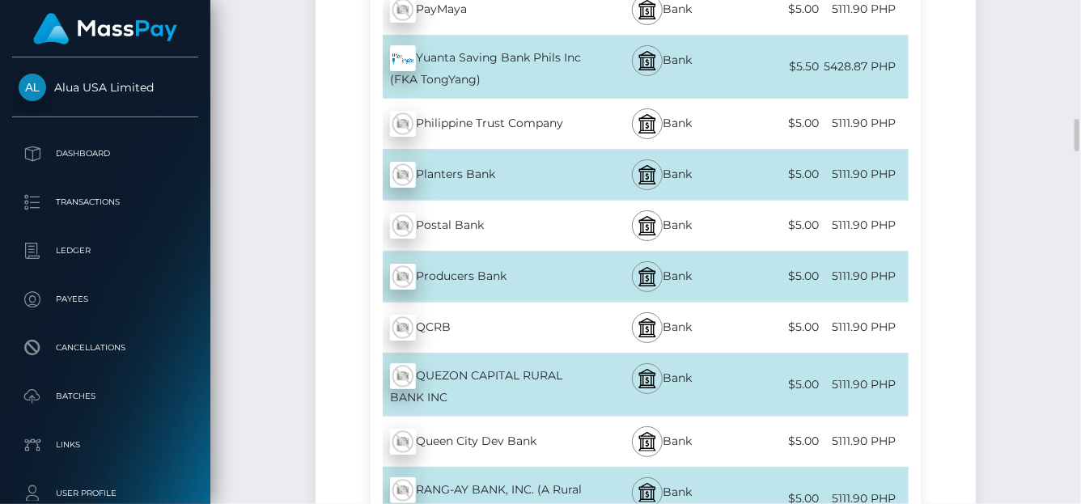
scroll to position [5583, 0]
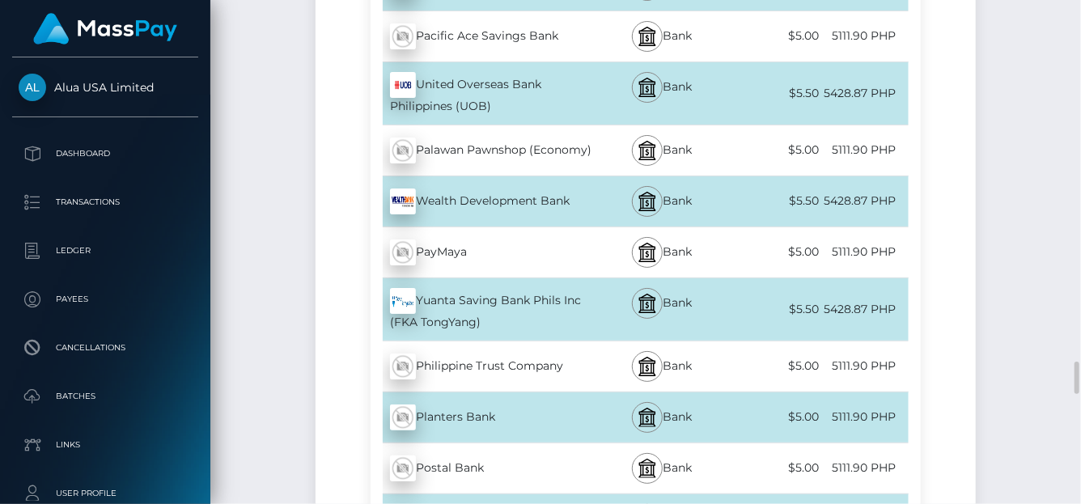
click at [440, 230] on div "PayMaya - PHP" at bounding box center [483, 252] width 224 height 45
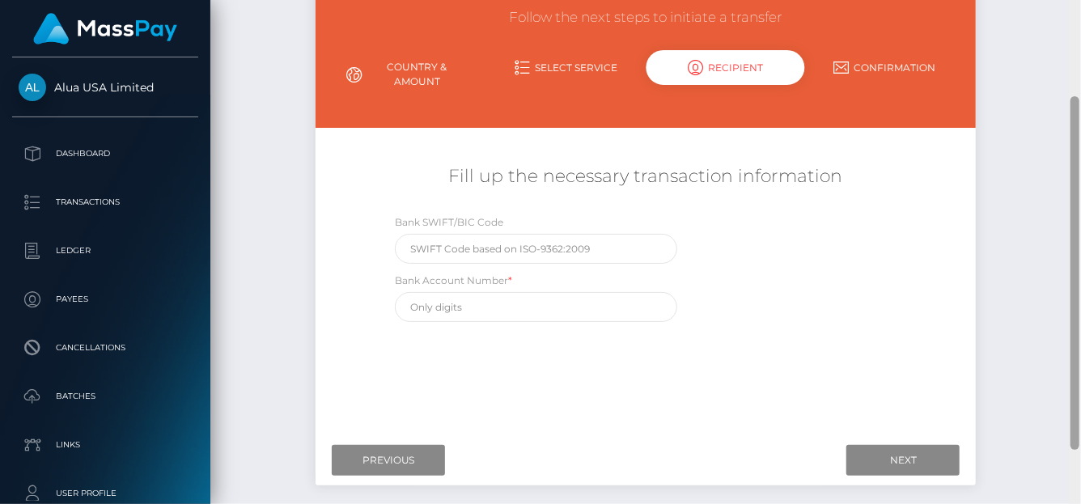
scroll to position [0, 0]
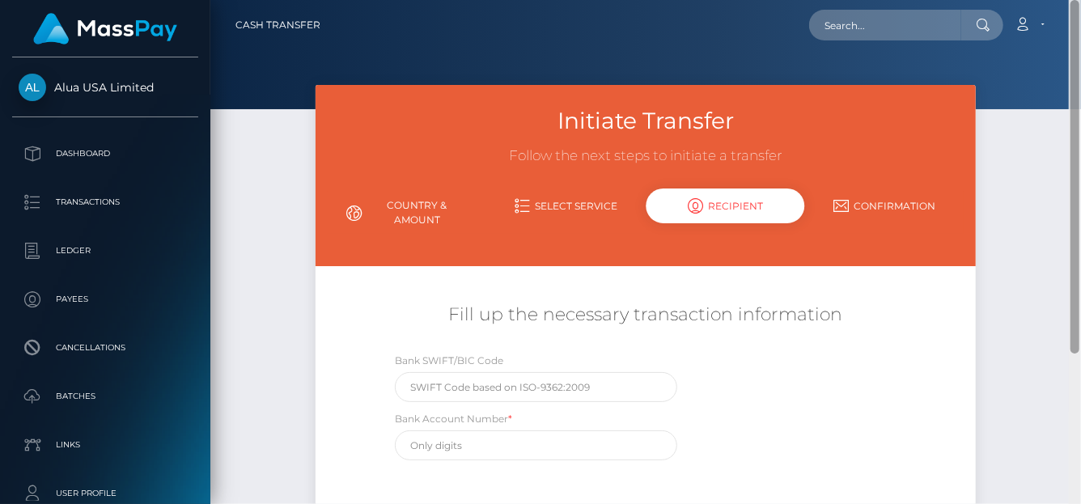
drag, startPoint x: 1070, startPoint y: 469, endPoint x: 1064, endPoint y: -61, distance: 530.8
click at [1064, 0] on html "Alua USA Limited Dashboard Transactions Ledger Payees Batches" at bounding box center [540, 252] width 1081 height 504
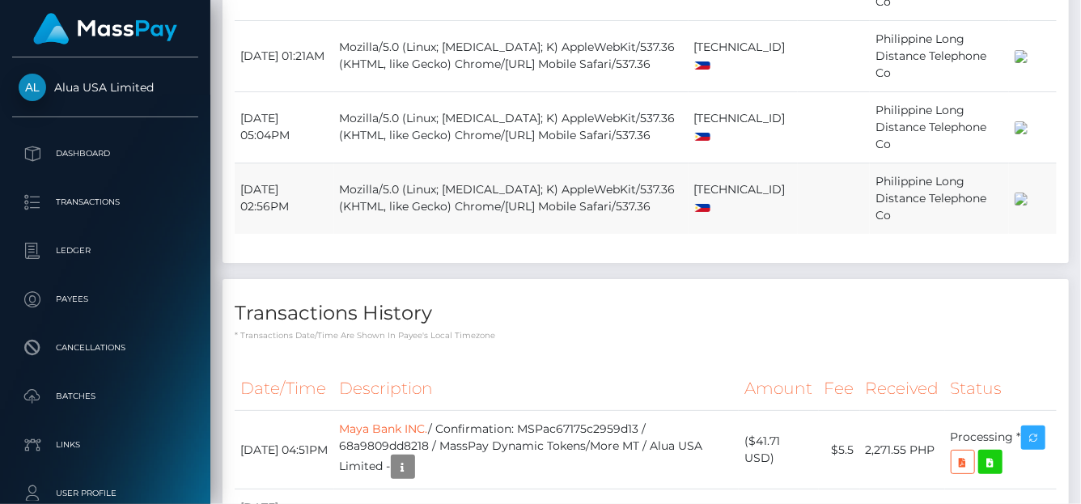
scroll to position [2064, 0]
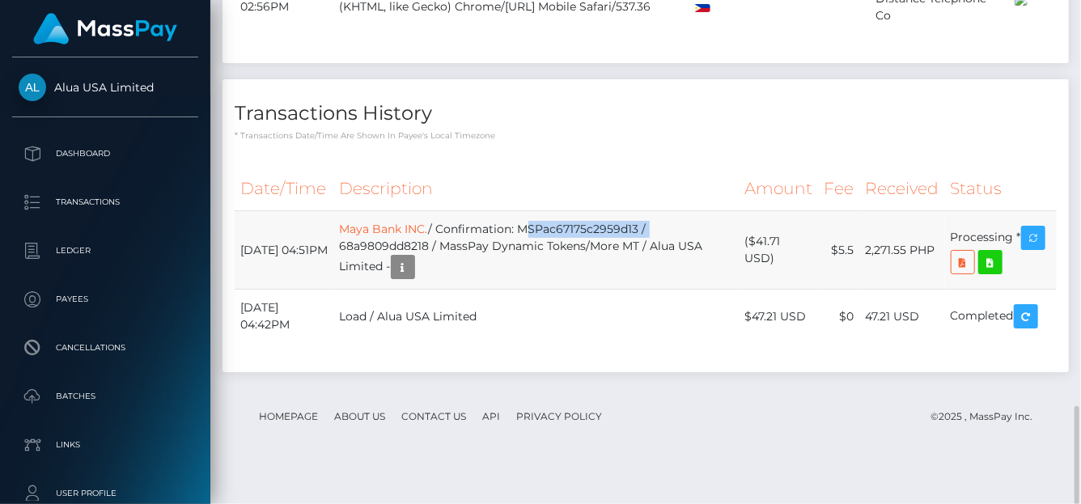
drag, startPoint x: 663, startPoint y: 264, endPoint x: 538, endPoint y: 263, distance: 125.4
click at [538, 264] on td "Maya Bank INC. / Confirmation: MSPac67175c2959d13 / 68a9809dd8218 / MassPay Dyn…" at bounding box center [536, 250] width 405 height 78
copy td "MSPac67175c2959d13 /"
